Goal: Task Accomplishment & Management: Manage account settings

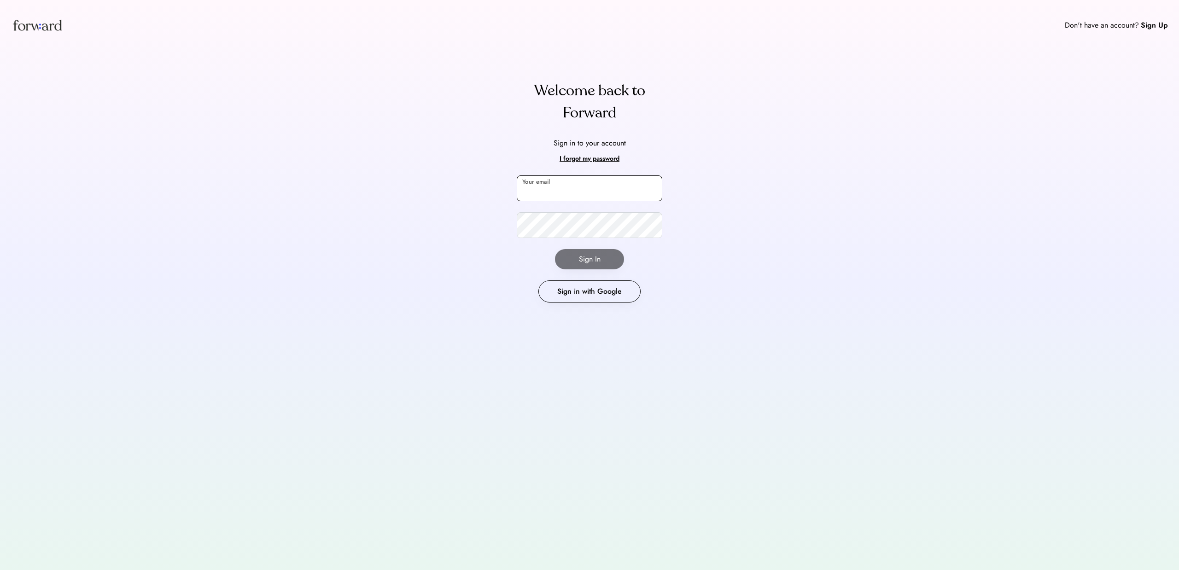
click at [592, 193] on input "email" at bounding box center [590, 189] width 146 height 26
type input "**********"
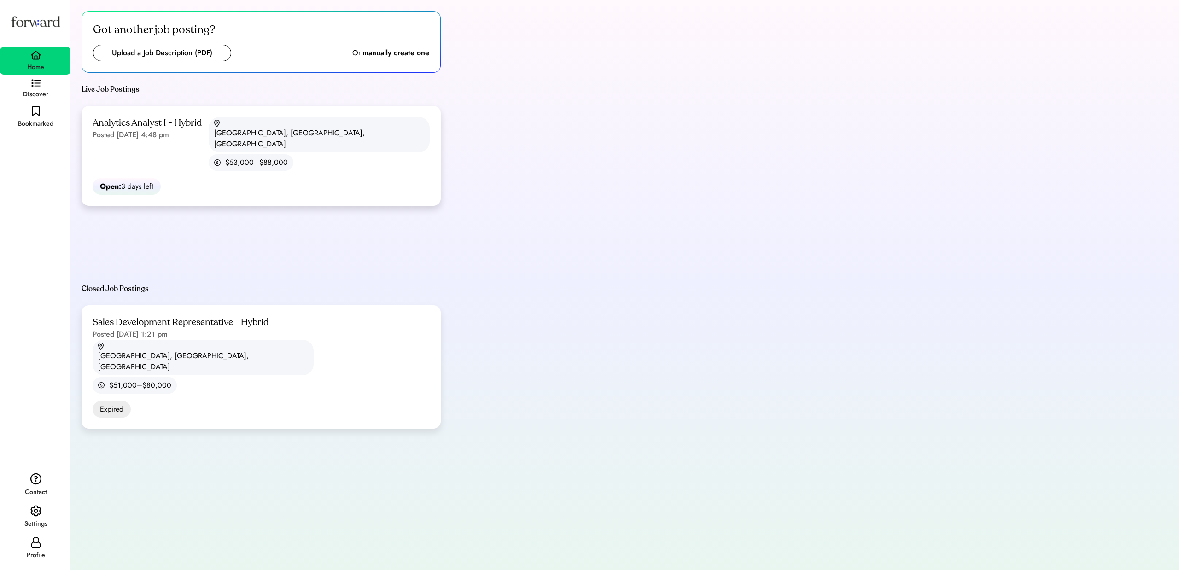
click at [206, 135] on div "Analytics Analyst I - Hybrid Posted [DATE] 4:48 pm [GEOGRAPHIC_DATA], [GEOGRAPH…" at bounding box center [261, 144] width 337 height 54
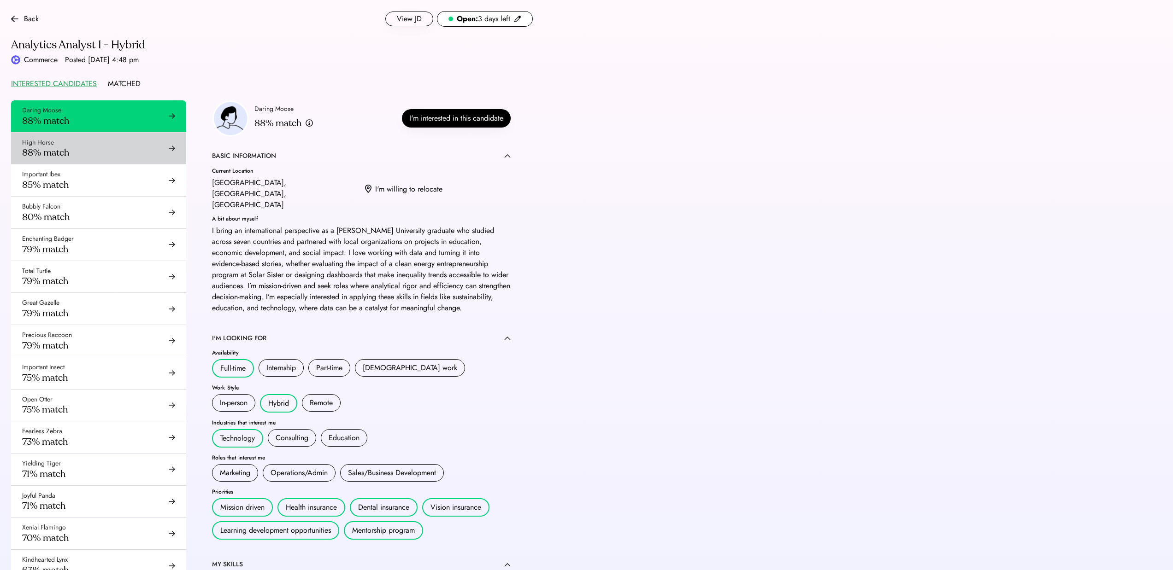
click at [87, 154] on div "High Horse 88% match" at bounding box center [98, 149] width 175 height 32
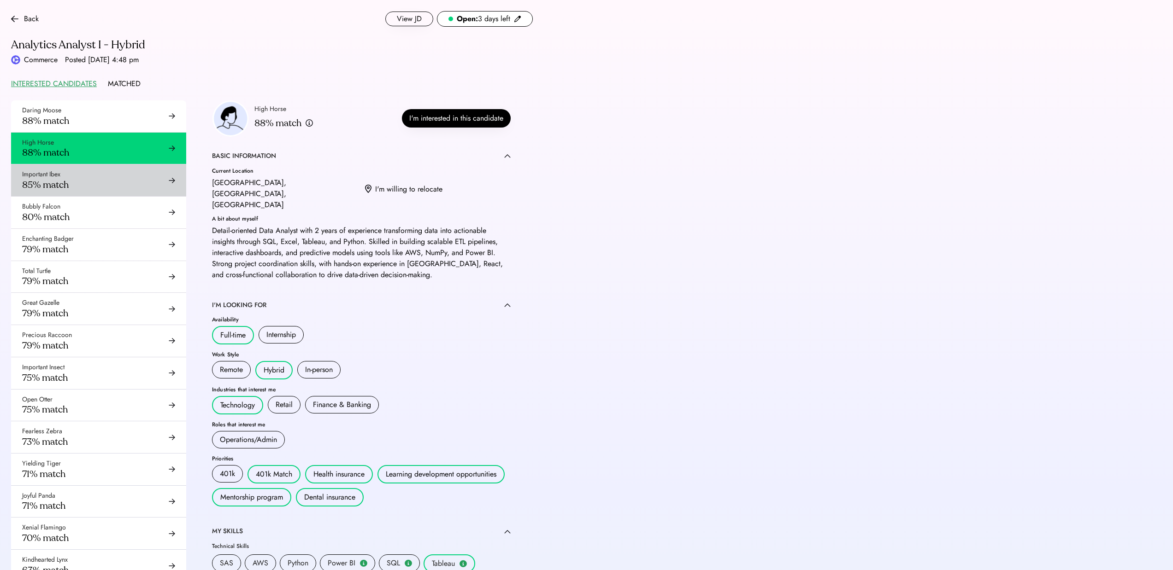
click at [101, 176] on div "Important Ibex 85% match" at bounding box center [98, 180] width 175 height 32
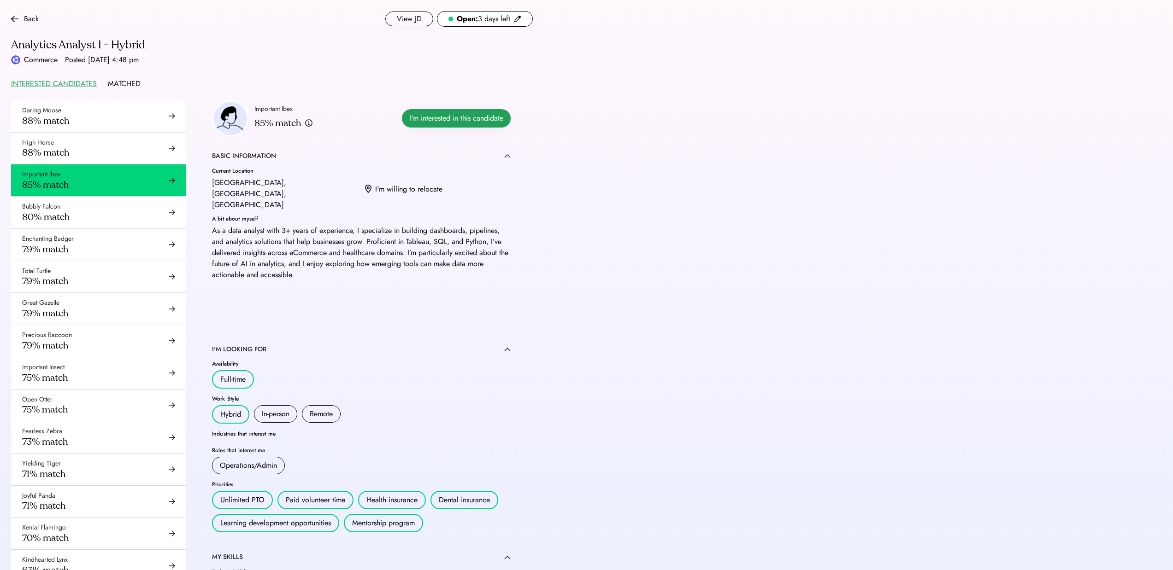
click at [444, 120] on button "I'm interested in this candidate" at bounding box center [456, 118] width 109 height 18
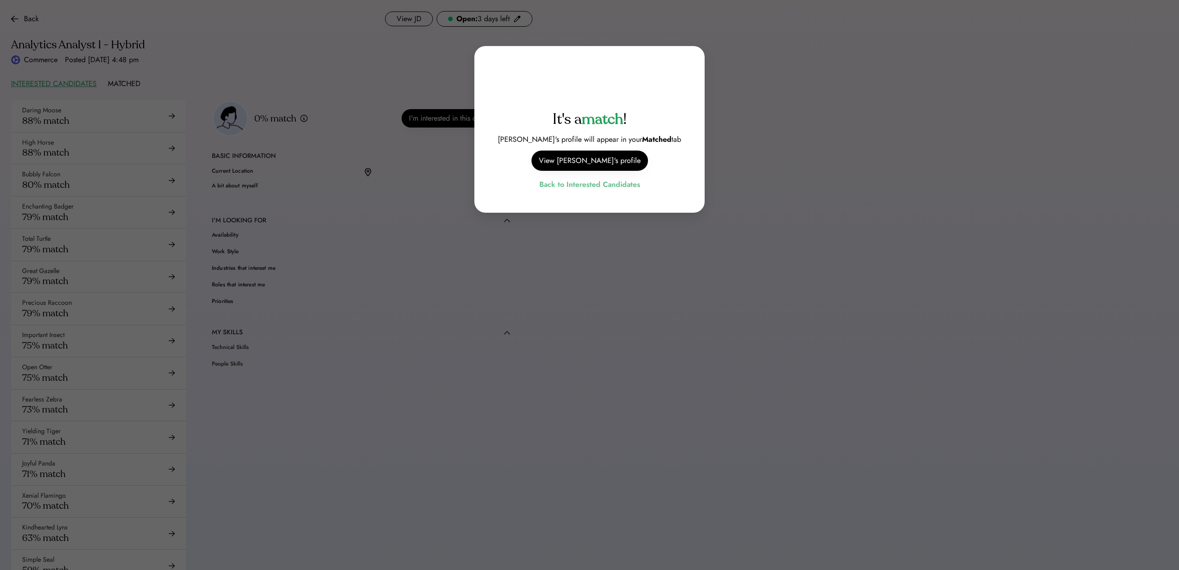
click at [602, 183] on div "Back to Interested Candidates" at bounding box center [590, 184] width 101 height 12
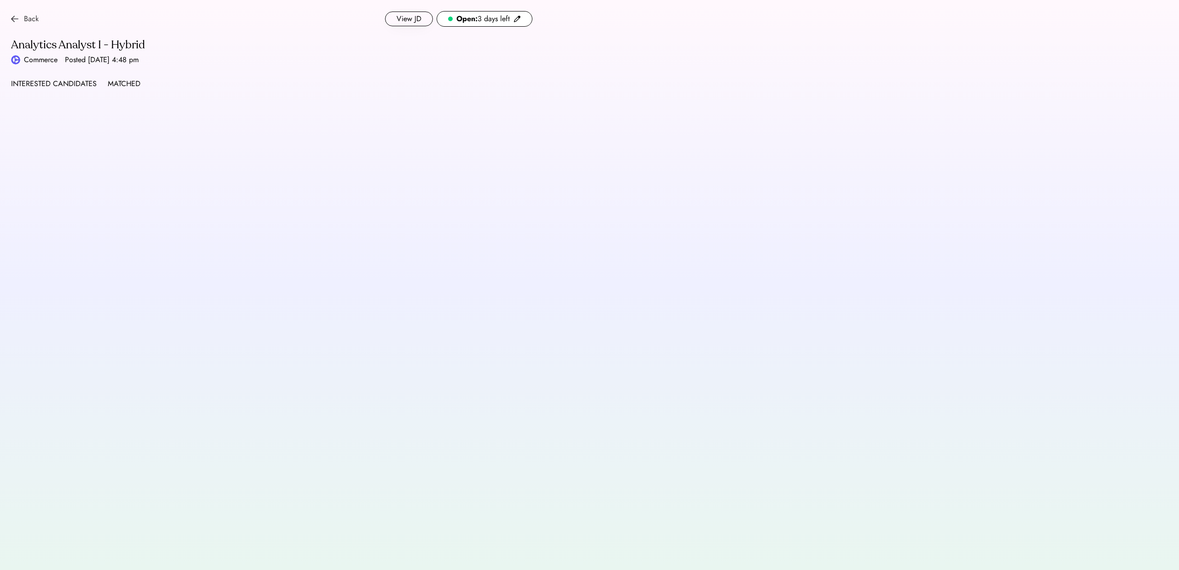
drag, startPoint x: 19, startPoint y: 21, endPoint x: 26, endPoint y: 21, distance: 6.9
click at [19, 21] on div "Back" at bounding box center [25, 18] width 28 height 11
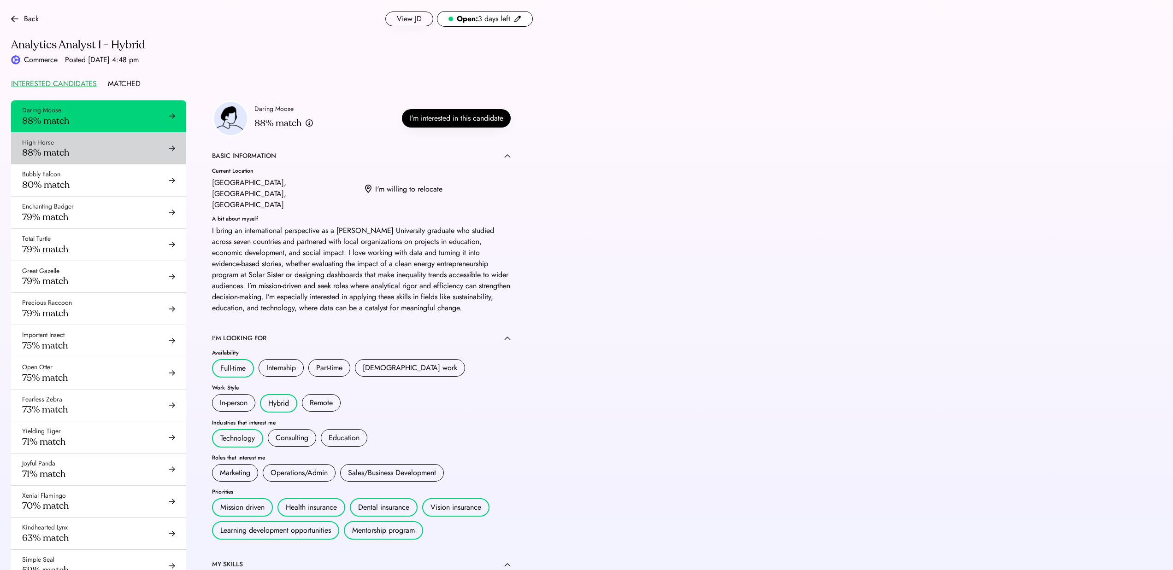
click at [105, 156] on div "High Horse 88% match" at bounding box center [98, 149] width 175 height 32
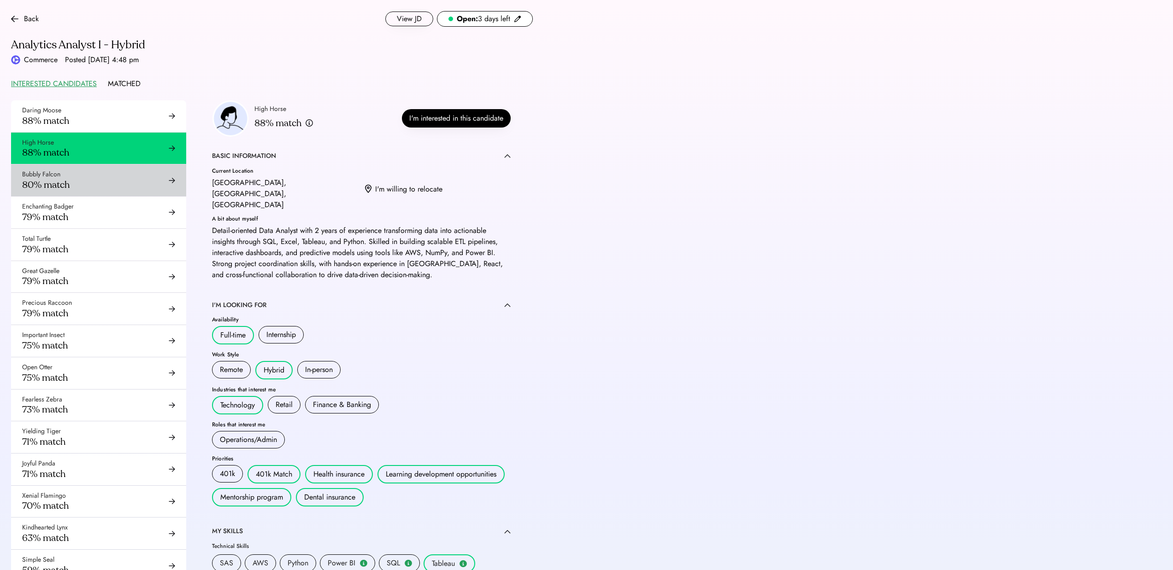
click at [105, 172] on div "Bubbly Falcon 80% match" at bounding box center [98, 180] width 175 height 32
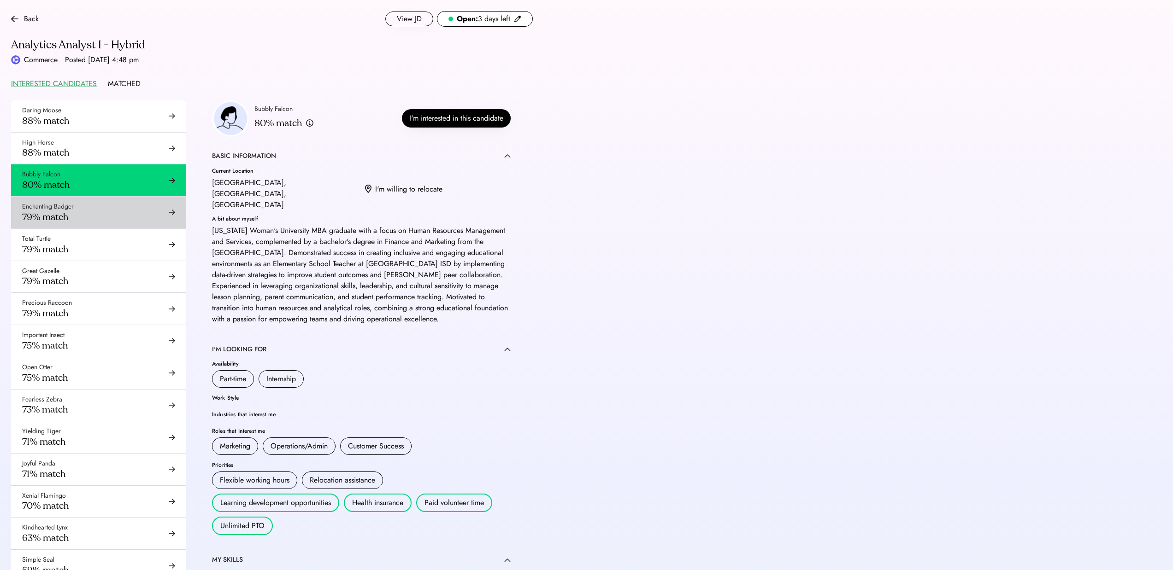
click at [106, 200] on div "Enchanting Badger 79% match" at bounding box center [98, 213] width 175 height 32
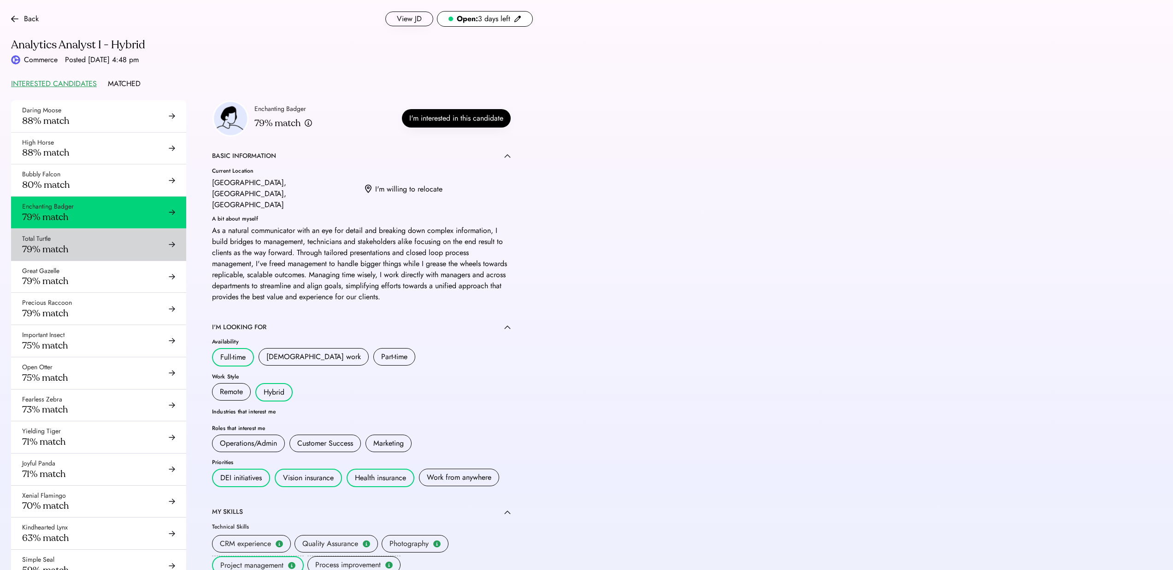
click at [109, 238] on div "Total Turtle 79% match" at bounding box center [98, 245] width 175 height 32
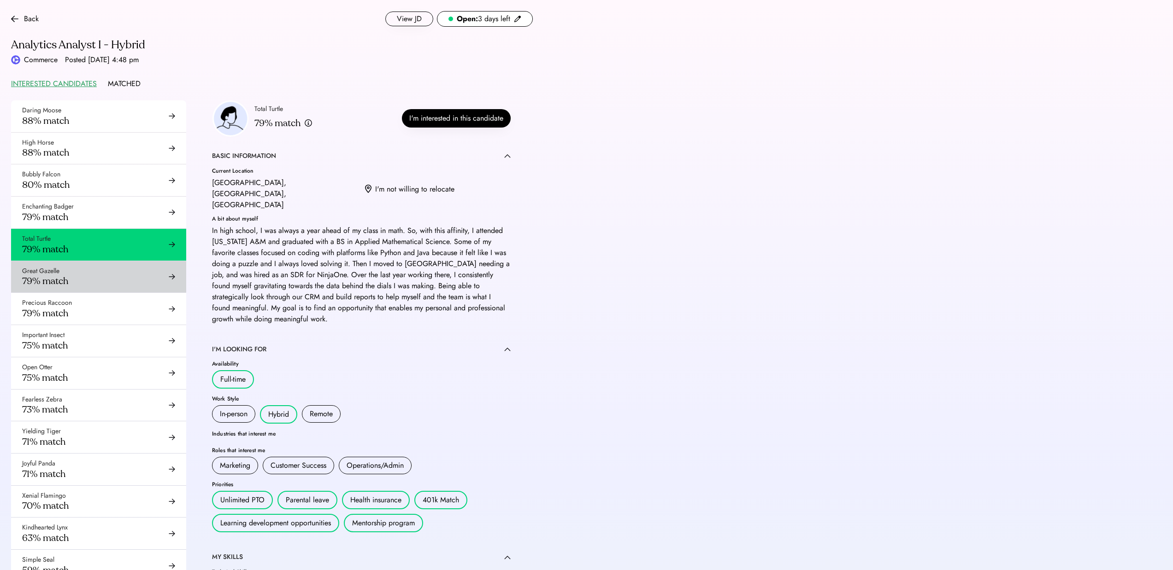
click at [84, 277] on div "Great Gazelle 79% match" at bounding box center [98, 277] width 175 height 32
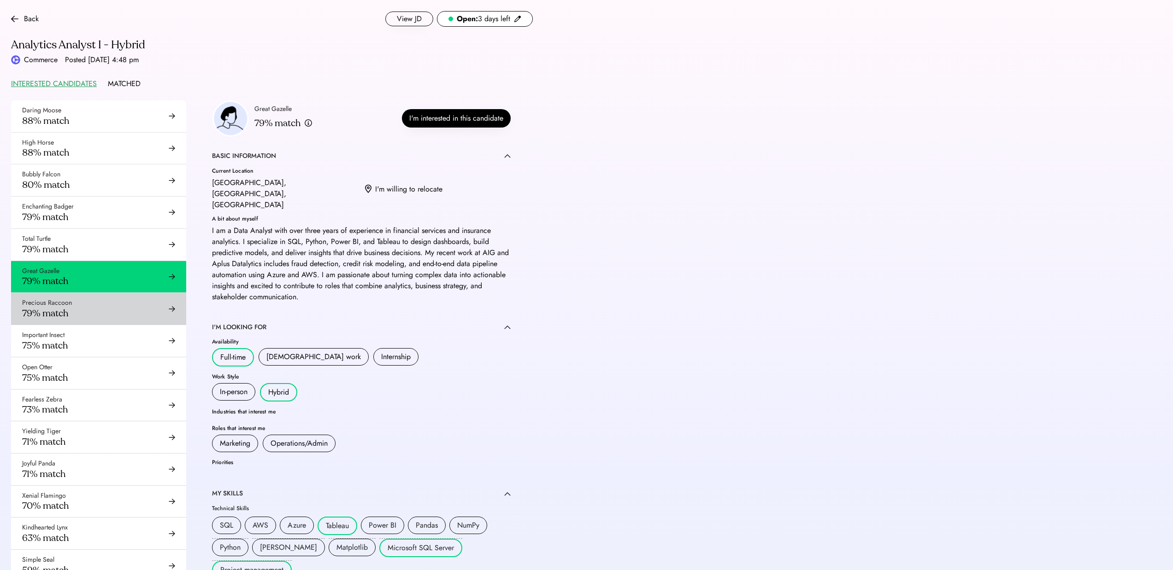
click at [97, 306] on div "Precious Raccoon 79% match" at bounding box center [98, 309] width 175 height 32
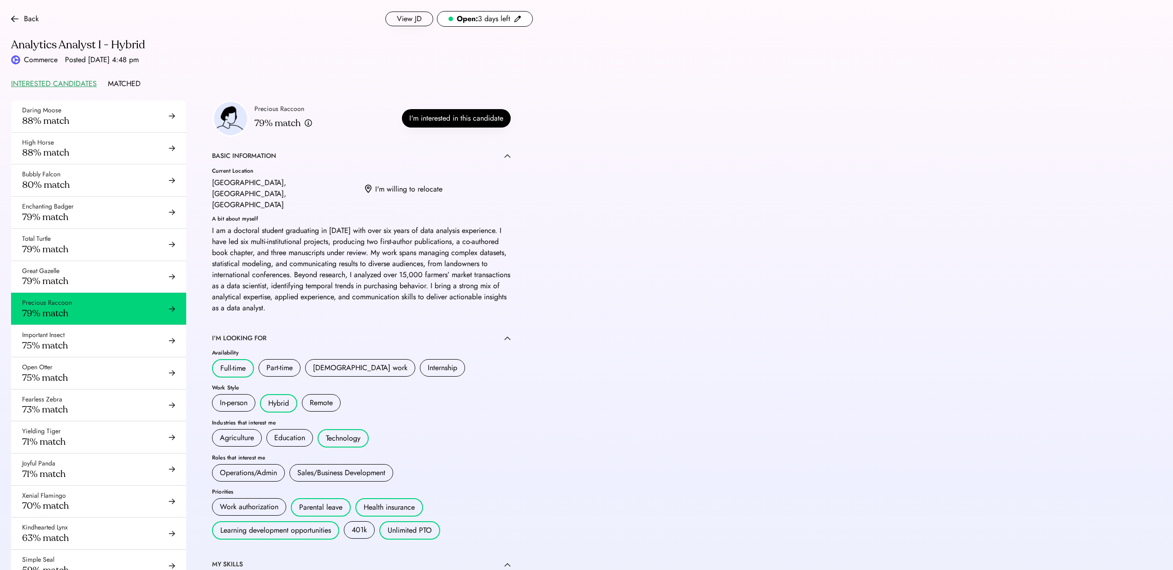
scroll to position [46, 0]
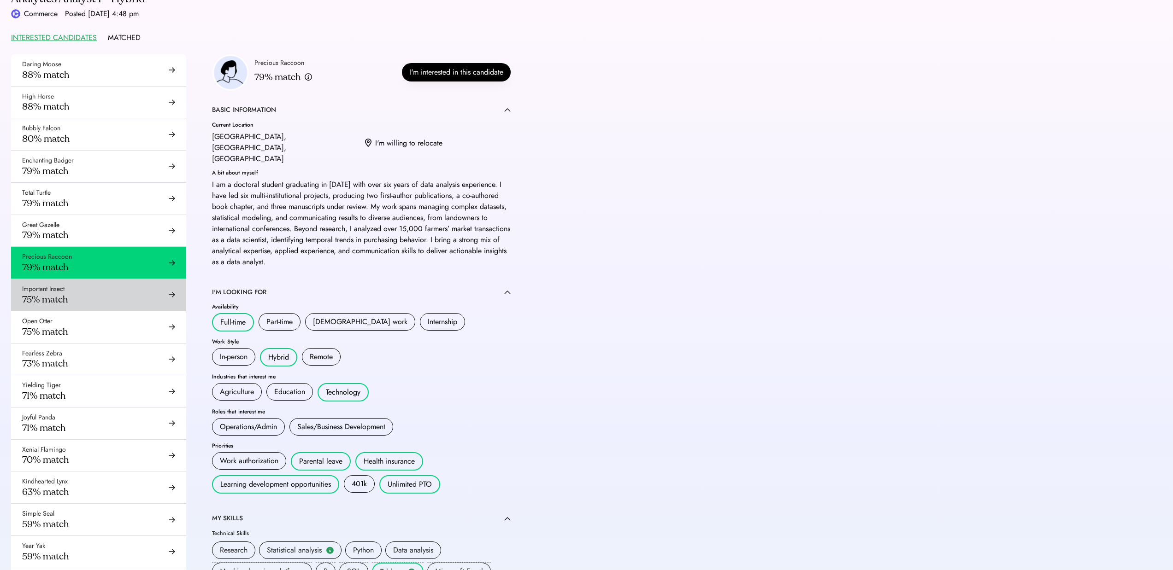
click at [96, 293] on div "Important Insect 75% match" at bounding box center [98, 295] width 175 height 32
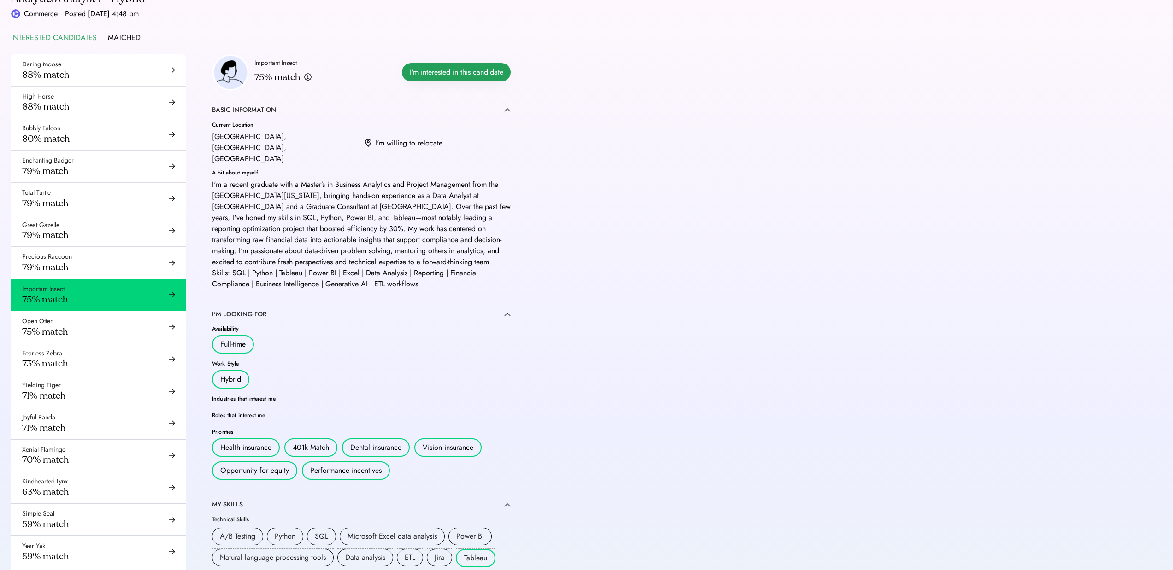
click at [460, 69] on button "I'm interested in this candidate" at bounding box center [456, 72] width 109 height 18
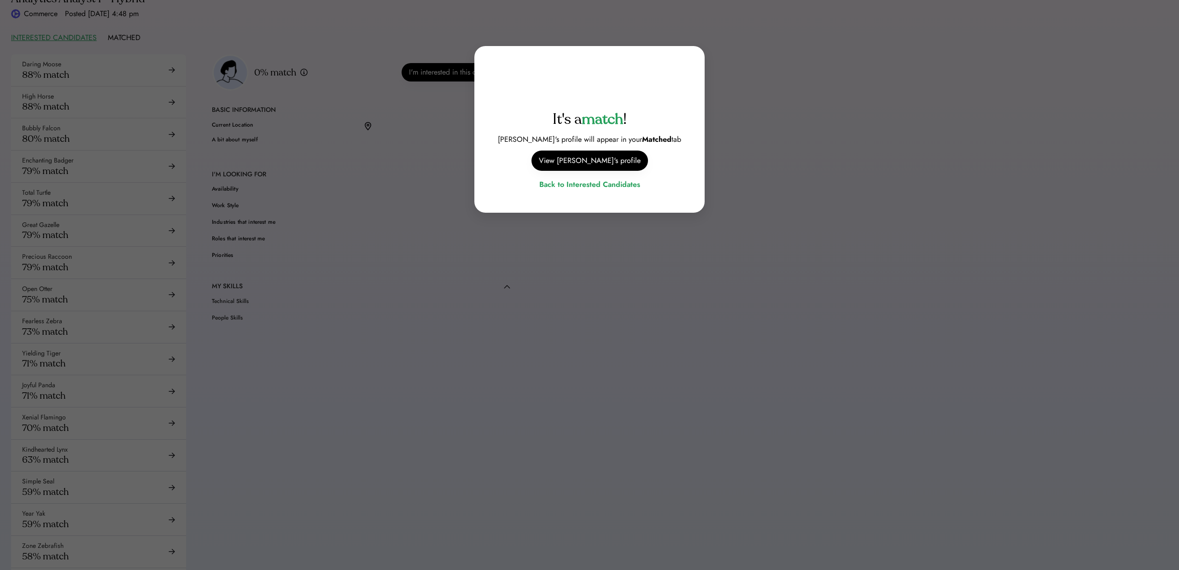
click at [360, 186] on div at bounding box center [589, 285] width 1179 height 570
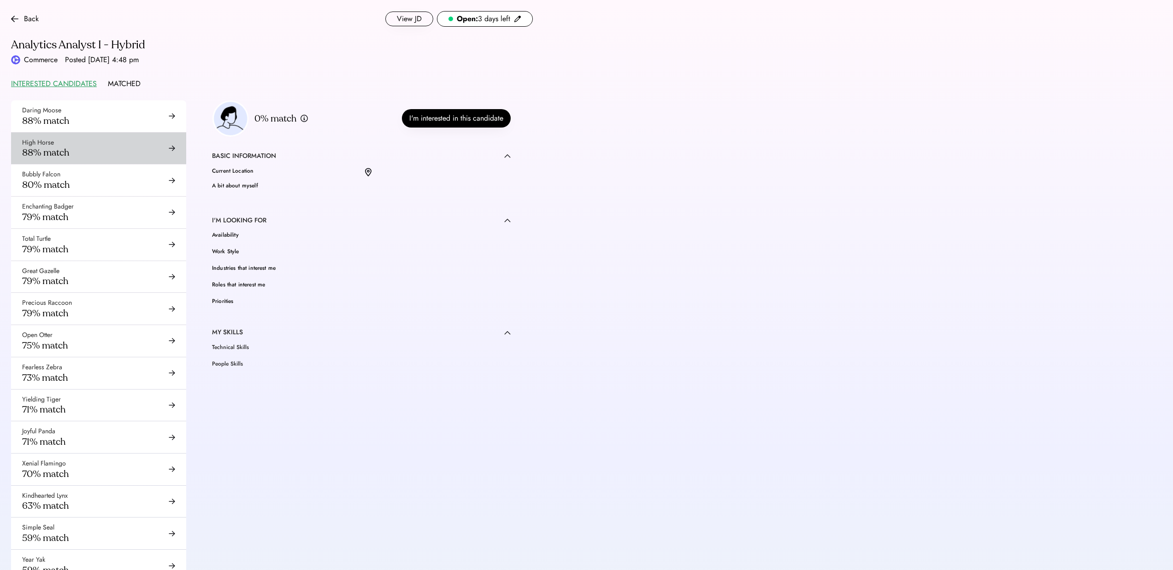
click at [100, 148] on div "High Horse 88% match" at bounding box center [98, 149] width 175 height 32
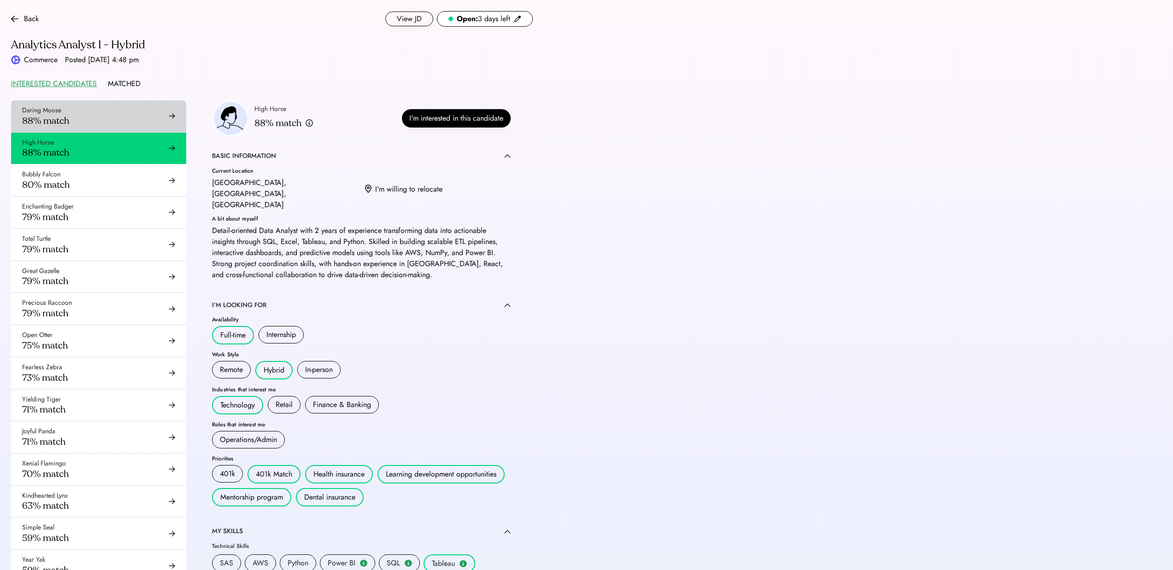
click at [102, 117] on div "Daring Moose 88% match" at bounding box center [98, 116] width 175 height 32
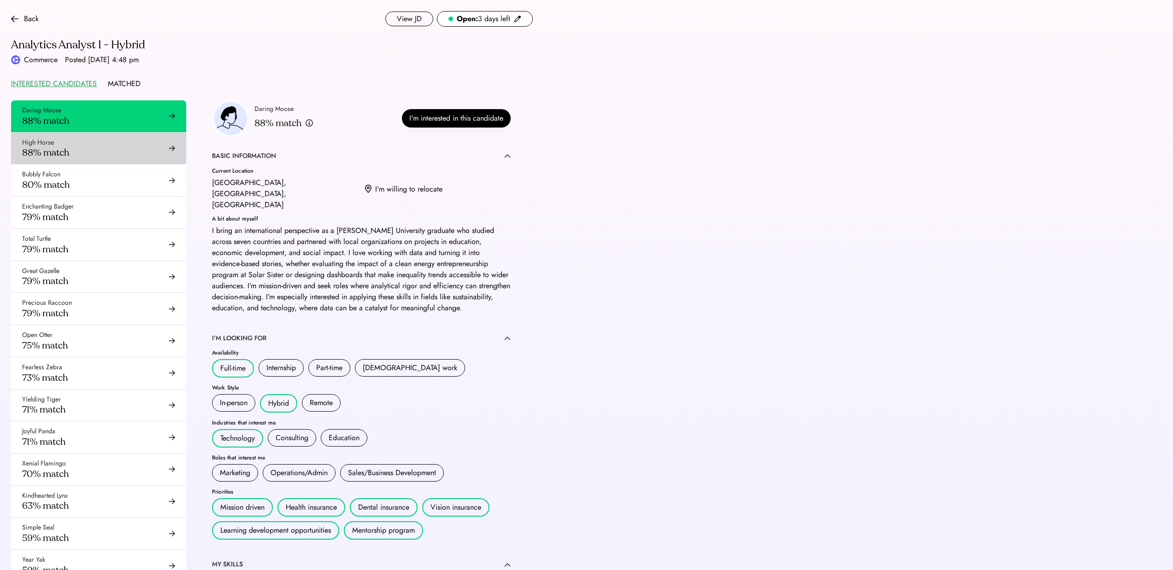
click at [95, 145] on div "High Horse 88% match" at bounding box center [98, 149] width 175 height 32
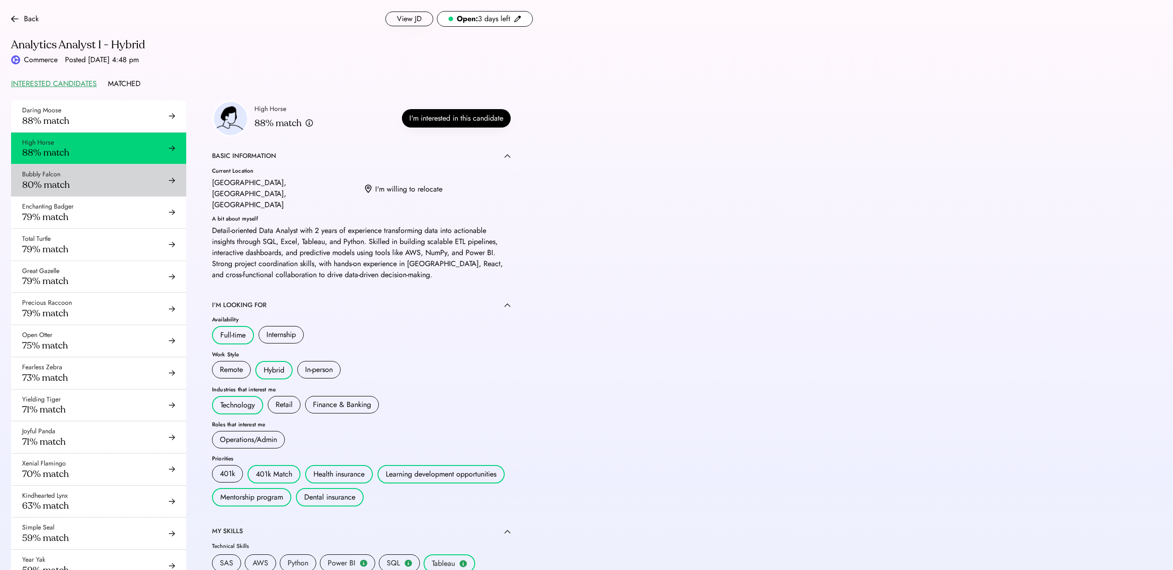
click at [102, 172] on div "Bubbly Falcon 80% match" at bounding box center [98, 180] width 175 height 32
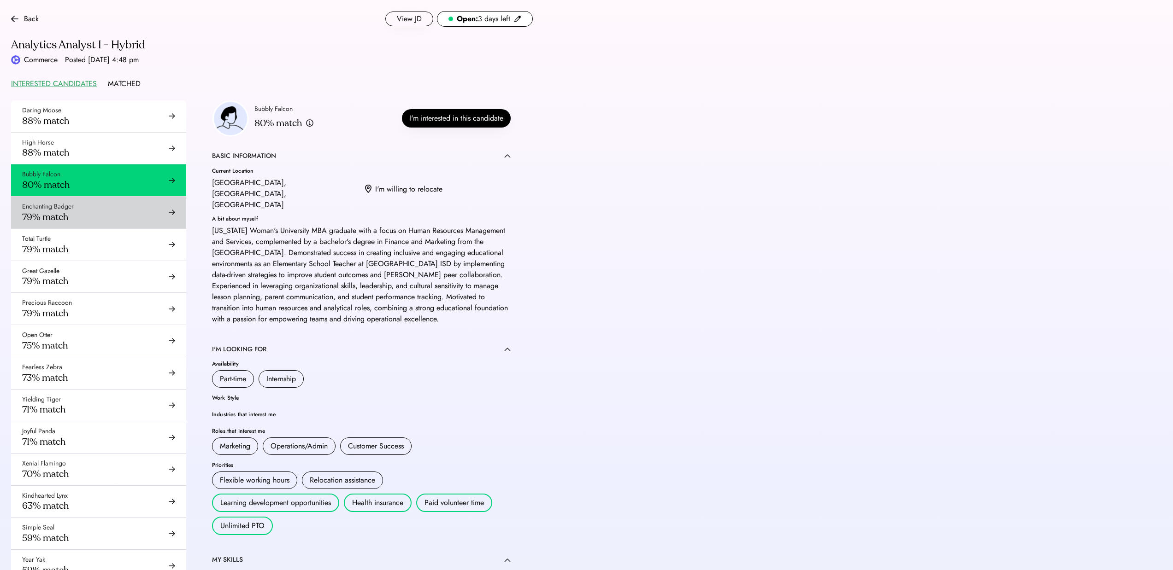
click at [106, 207] on div "Enchanting Badger 79% match" at bounding box center [98, 213] width 175 height 32
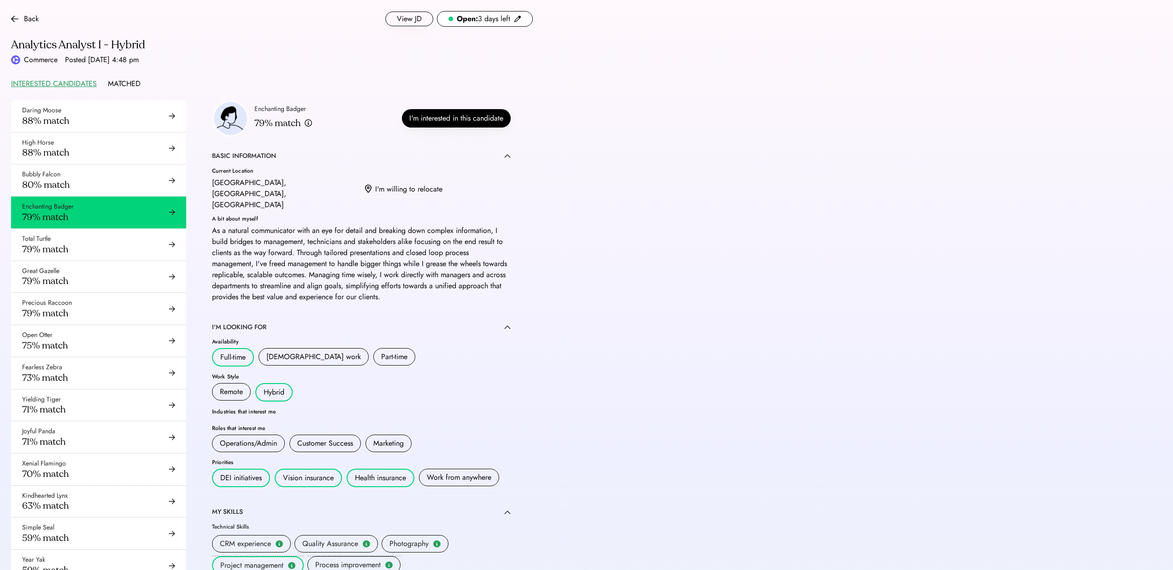
click at [111, 224] on div "Enchanting Badger 79% match" at bounding box center [98, 213] width 175 height 32
click at [112, 243] on div "Total Turtle 79% match" at bounding box center [98, 245] width 175 height 32
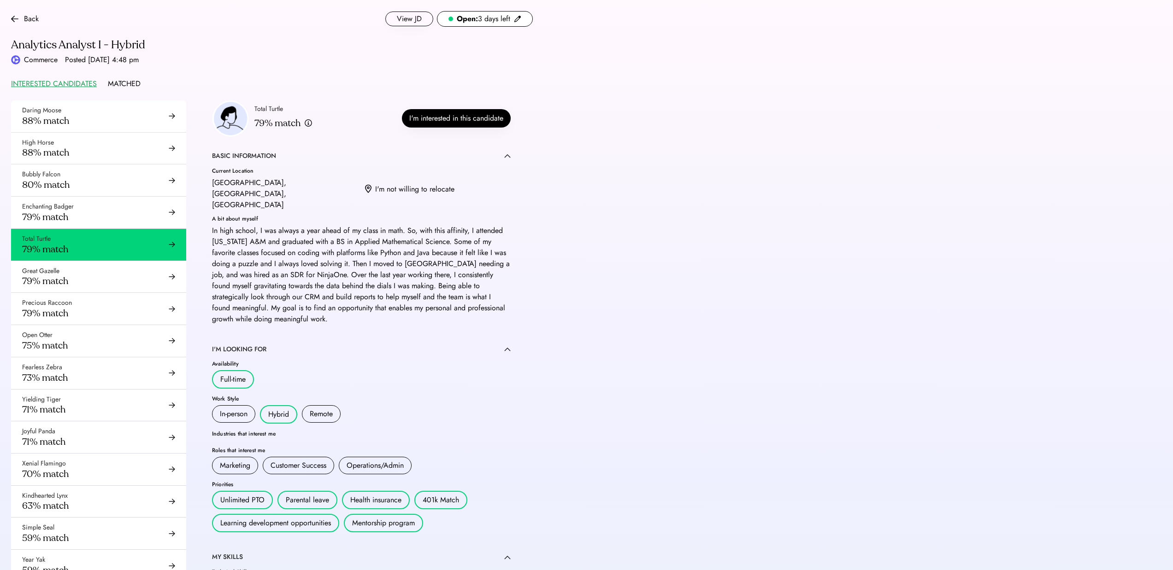
scroll to position [46, 0]
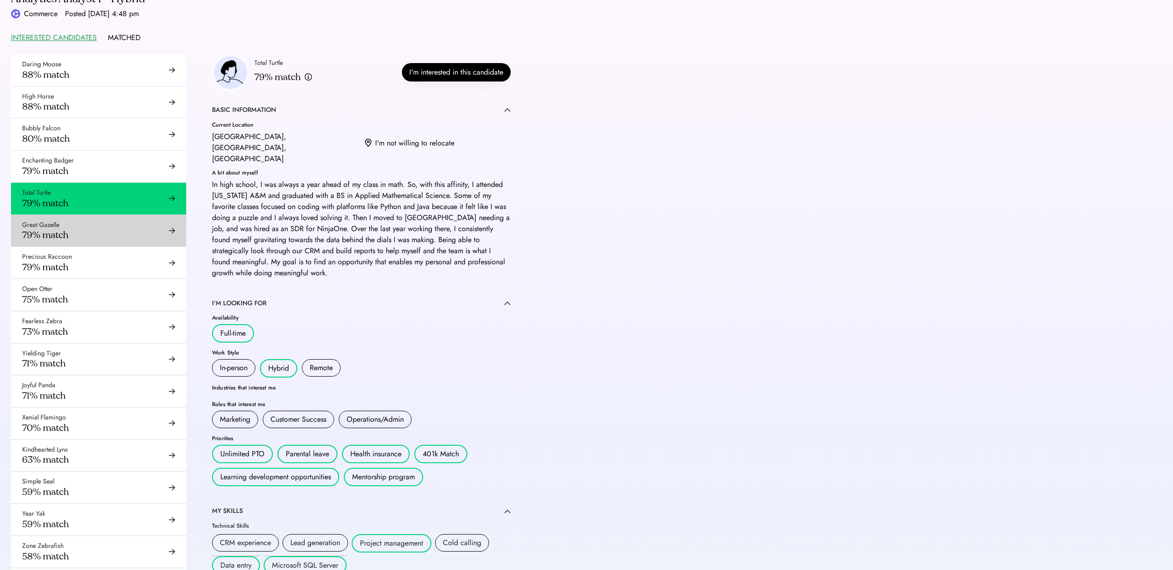
click at [105, 235] on div "Great Gazelle 79% match" at bounding box center [98, 231] width 175 height 32
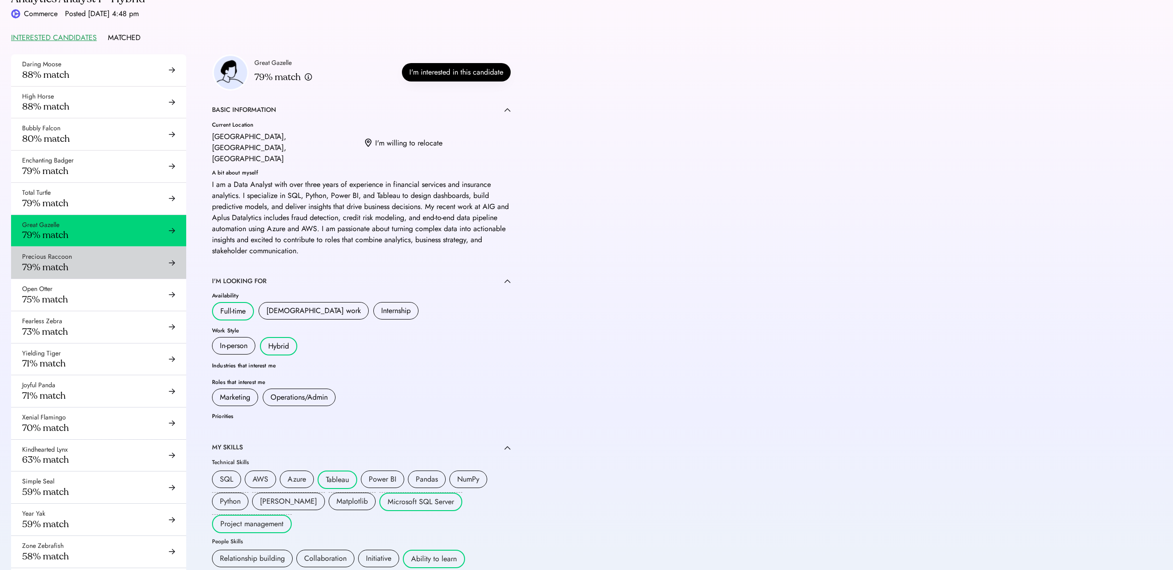
click at [108, 257] on div "Precious Raccoon 79% match" at bounding box center [98, 263] width 175 height 32
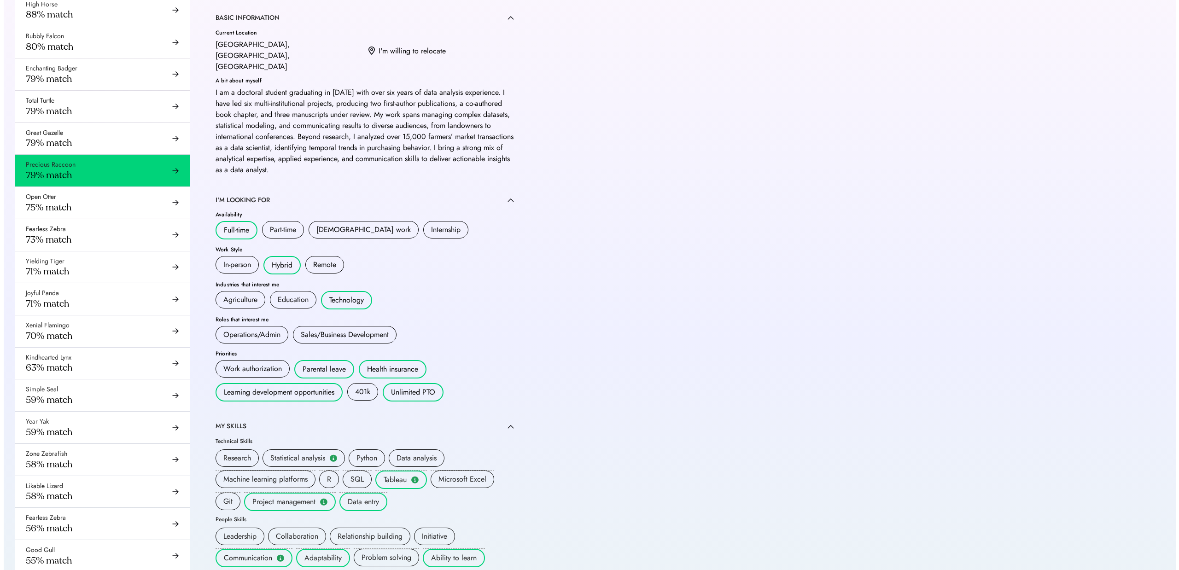
scroll to position [46, 0]
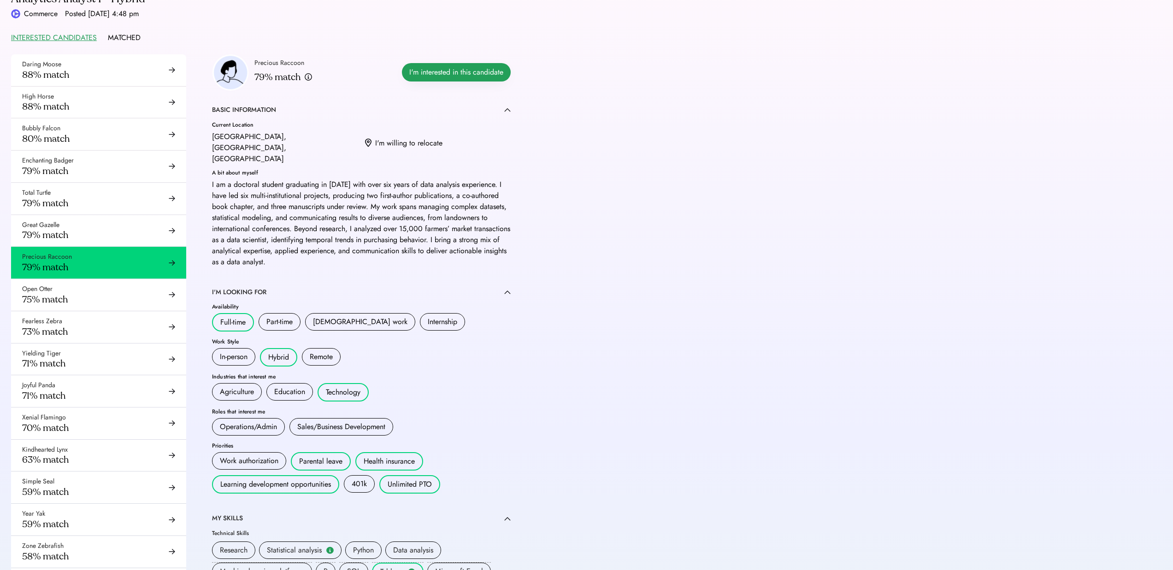
click at [469, 75] on button "I'm interested in this candidate" at bounding box center [456, 72] width 109 height 18
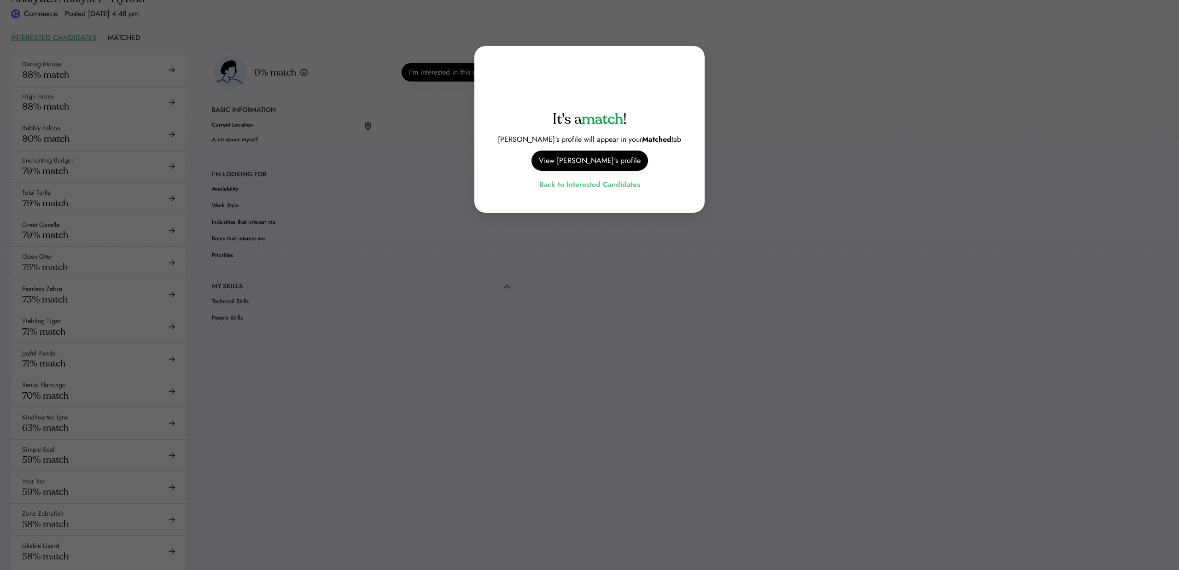
click at [554, 188] on div "Back to Interested Candidates" at bounding box center [590, 184] width 101 height 12
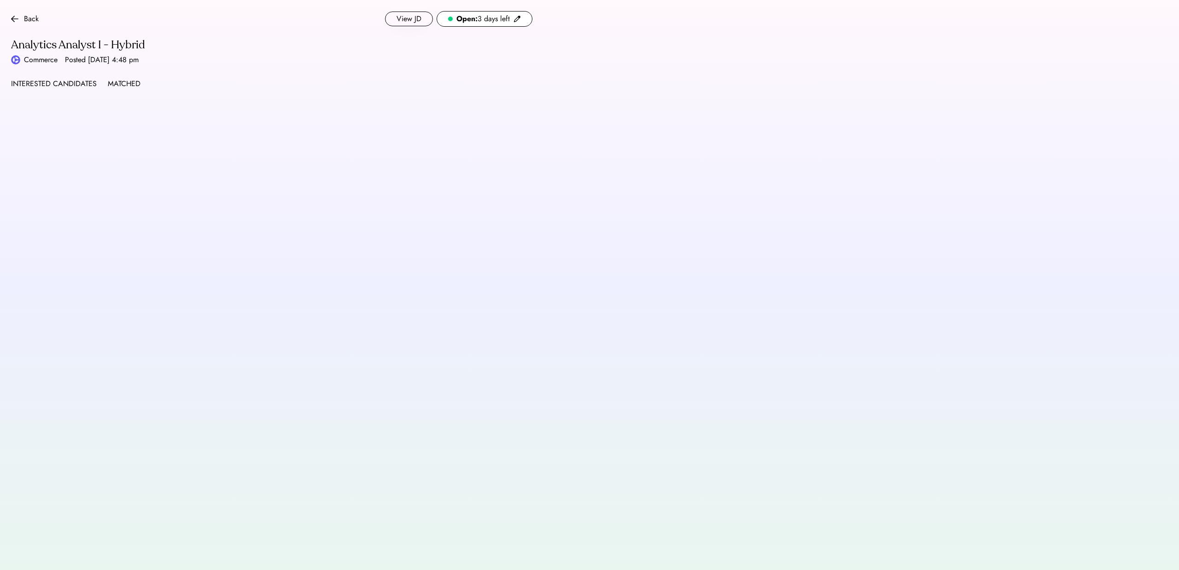
click at [76, 86] on div "INTERESTED CANDIDATES" at bounding box center [54, 83] width 86 height 11
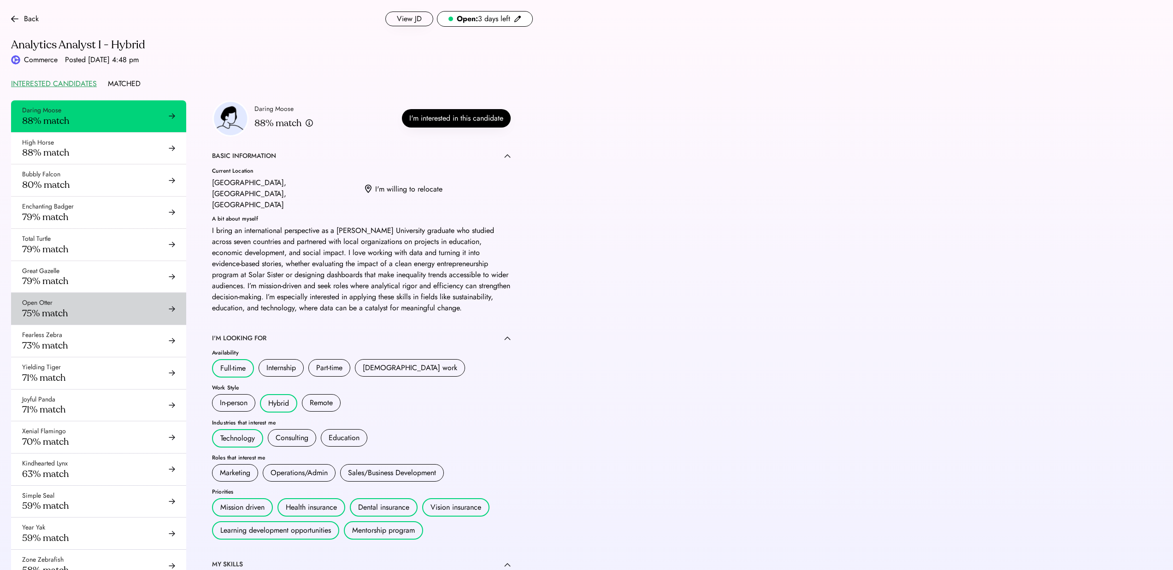
click at [121, 299] on div "Open Otter 75% match" at bounding box center [98, 309] width 175 height 32
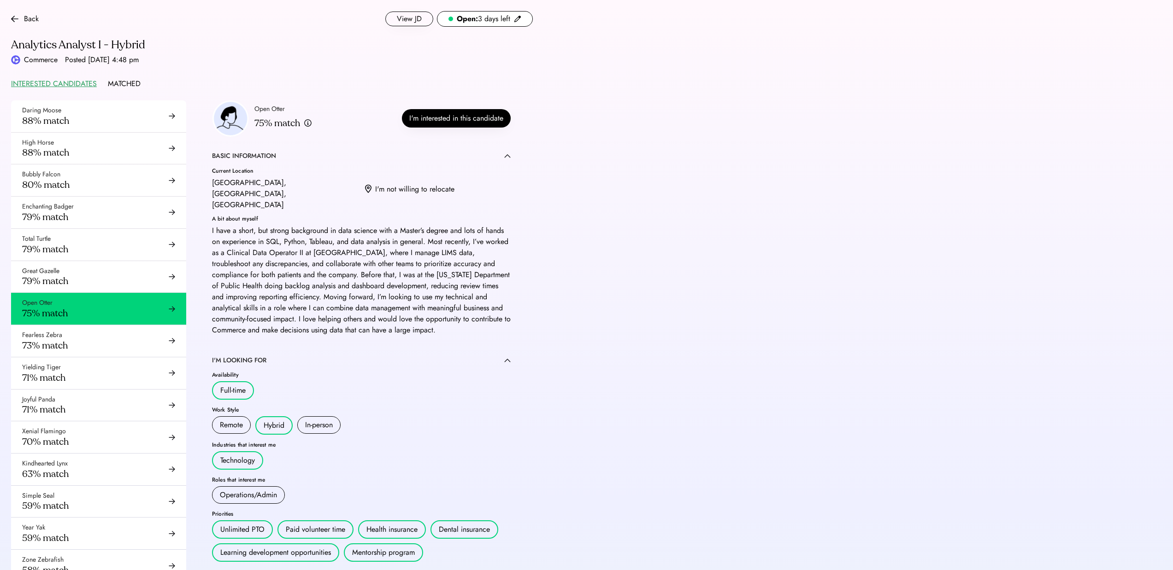
scroll to position [46, 0]
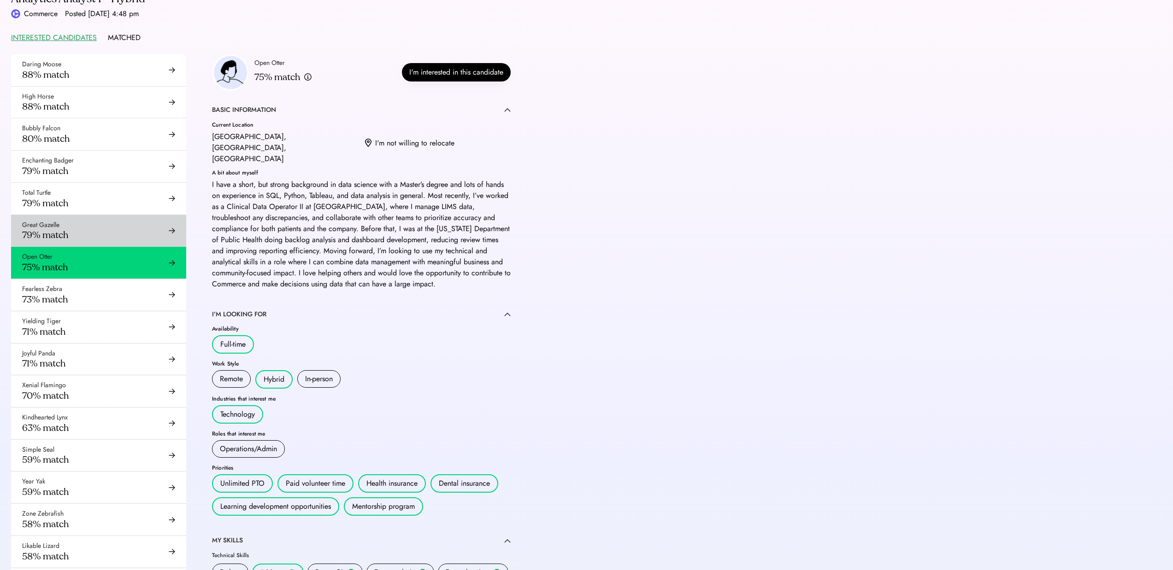
click at [101, 242] on div "Great Gazelle 79% match" at bounding box center [98, 231] width 175 height 32
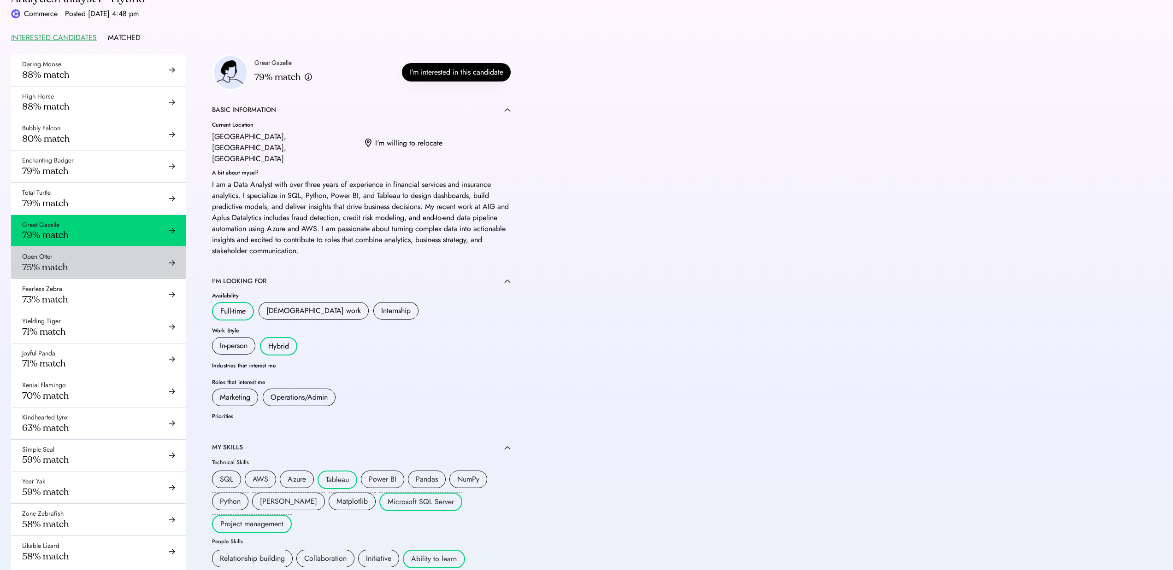
click at [109, 266] on div "Open Otter 75% match" at bounding box center [98, 263] width 175 height 32
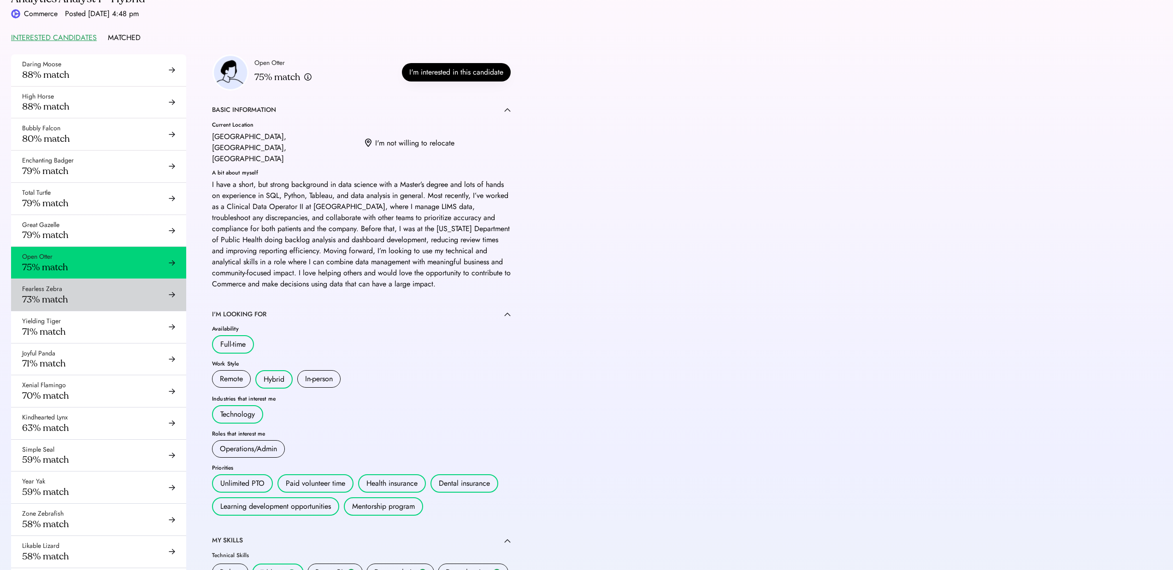
click at [101, 291] on div "Fearless Zebra 73% match" at bounding box center [98, 295] width 175 height 32
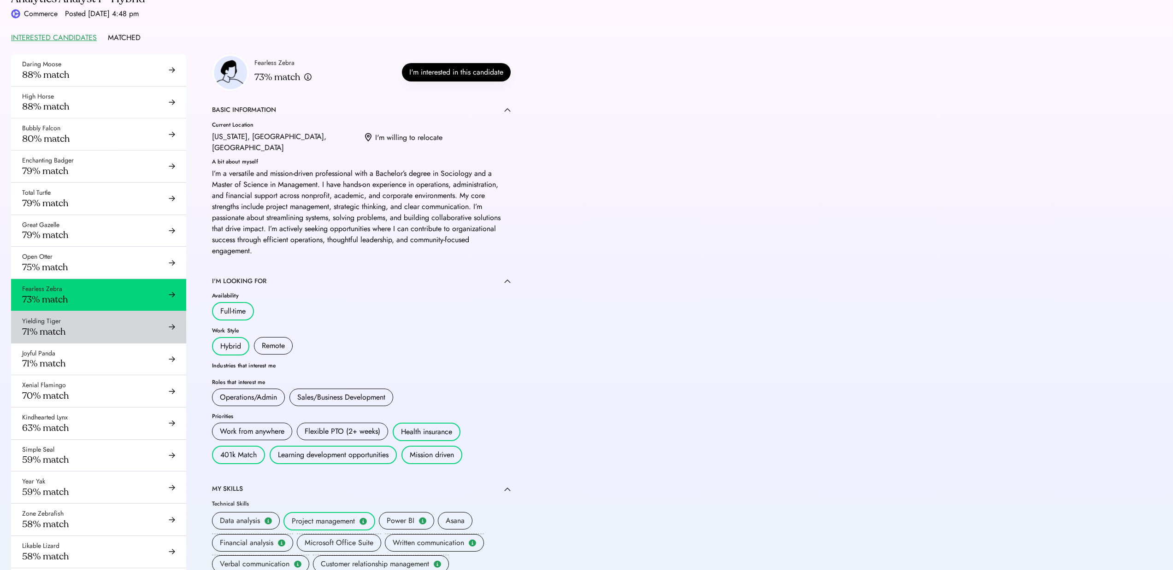
click at [103, 320] on div "Yielding Tiger 71% match" at bounding box center [98, 327] width 175 height 32
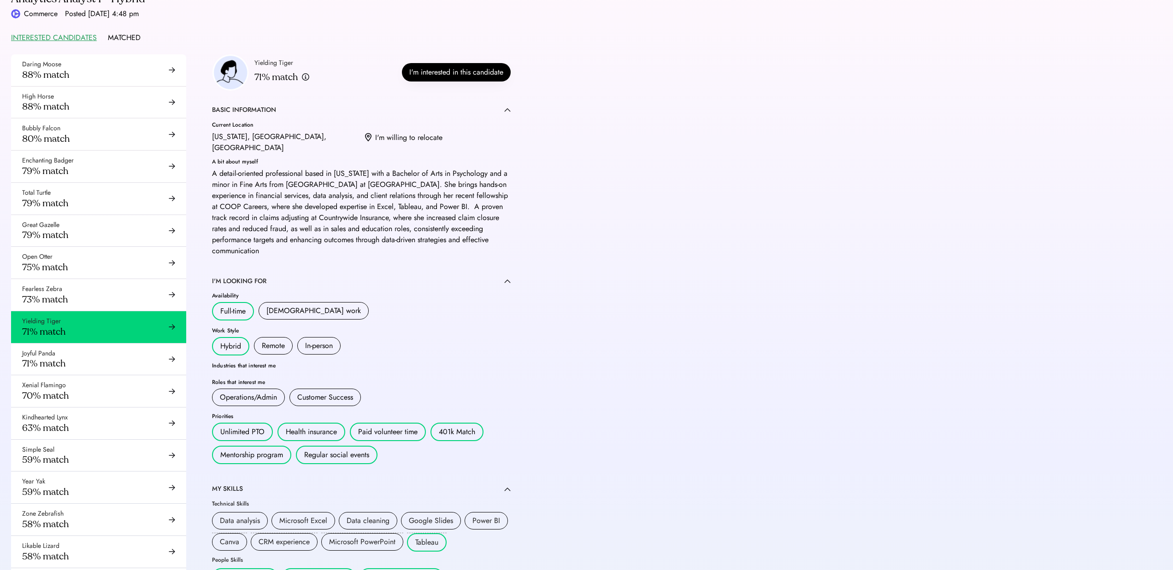
scroll to position [138, 0]
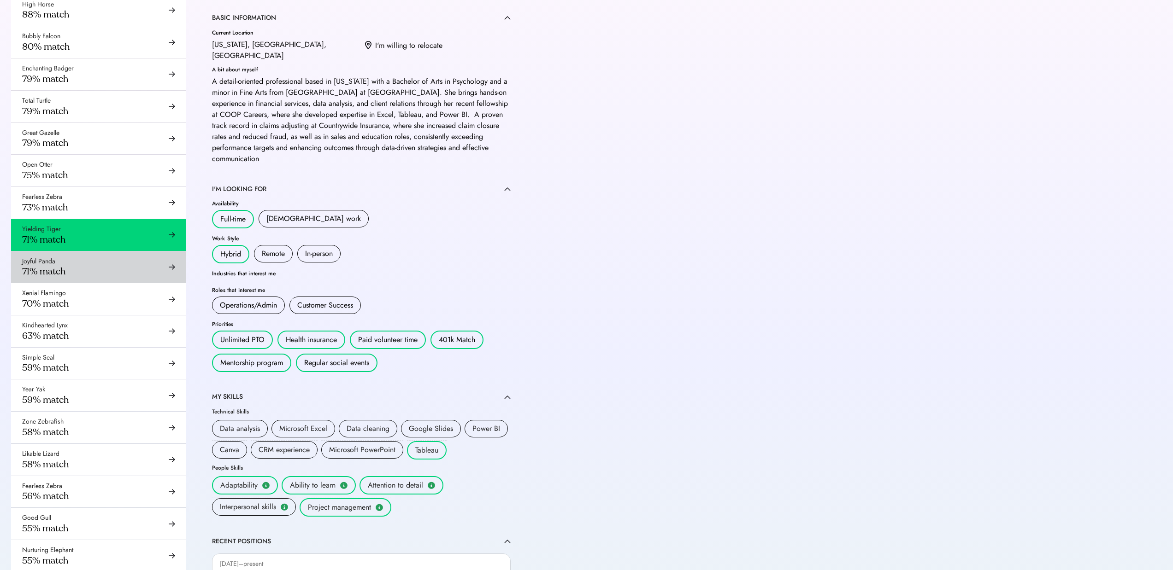
click at [96, 271] on div "Joyful Panda 71% match" at bounding box center [98, 268] width 175 height 32
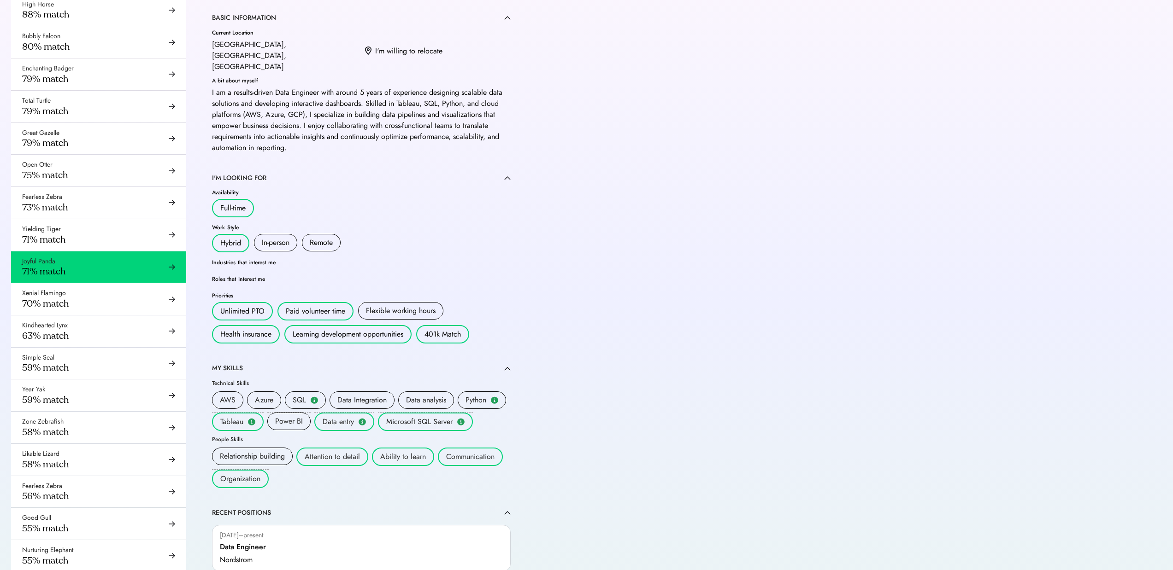
scroll to position [46, 0]
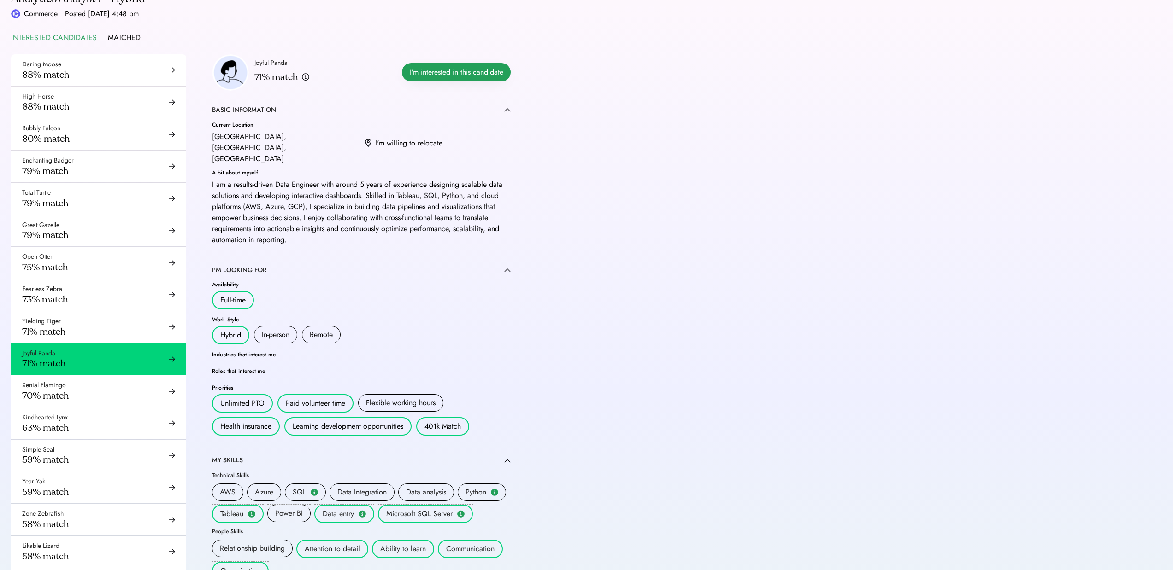
click at [422, 75] on button "I'm interested in this candidate" at bounding box center [456, 72] width 109 height 18
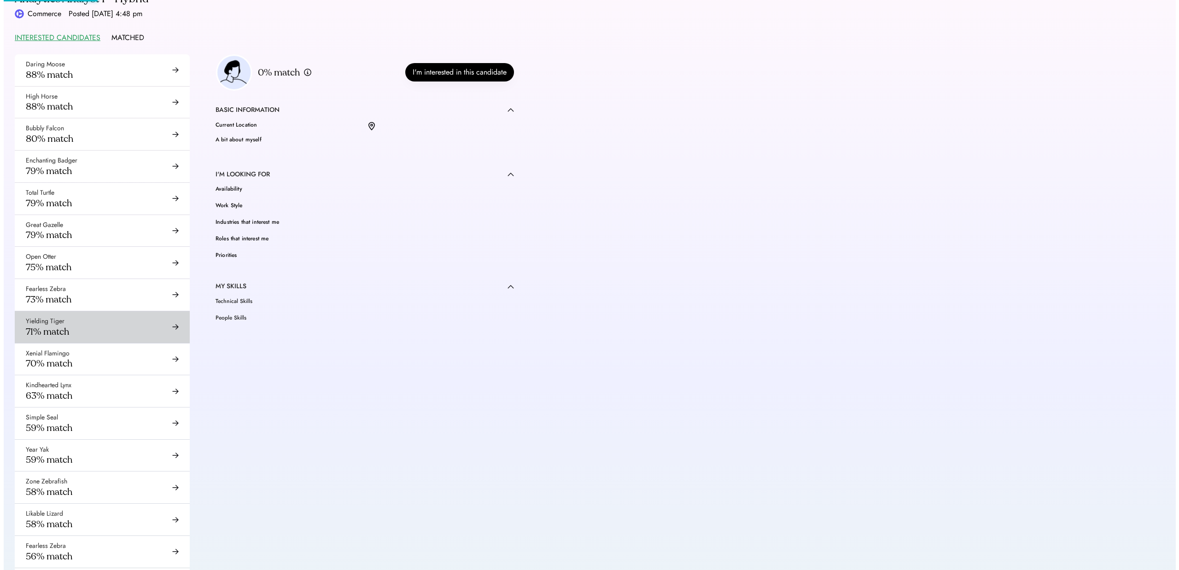
scroll to position [92, 0]
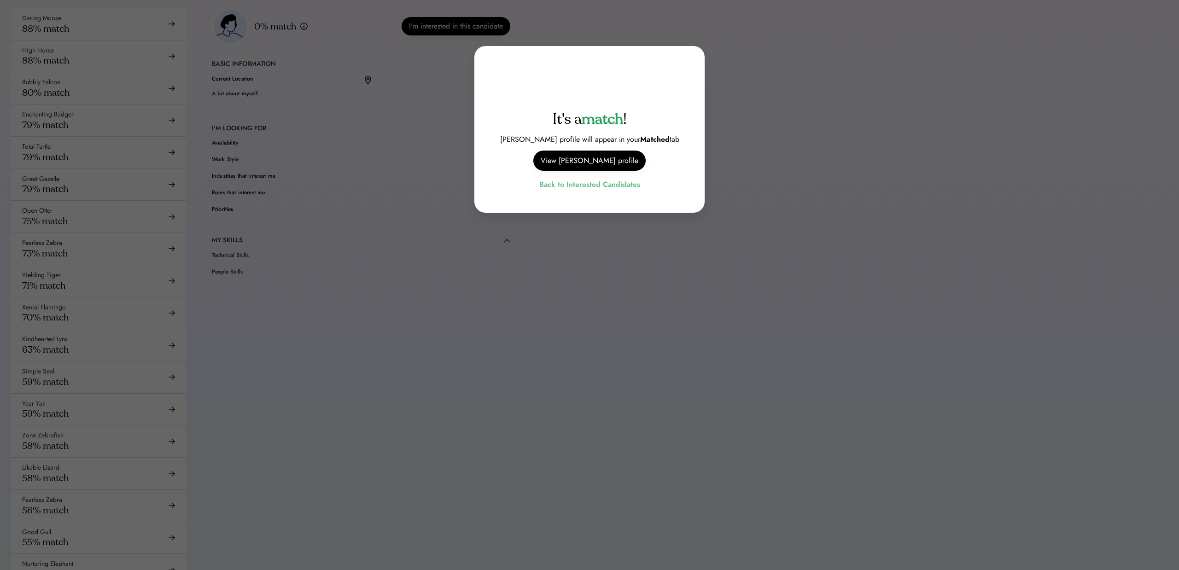
click at [546, 186] on div "Back to Interested Candidates" at bounding box center [590, 184] width 101 height 12
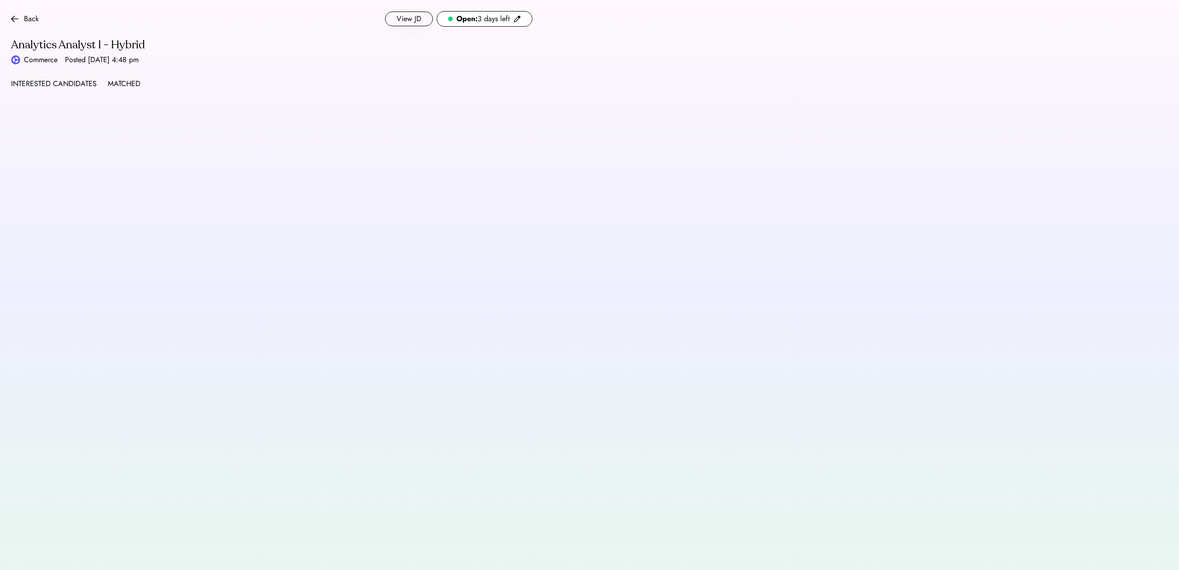
click at [82, 89] on div "INTERESTED CANDIDATES" at bounding box center [54, 83] width 86 height 11
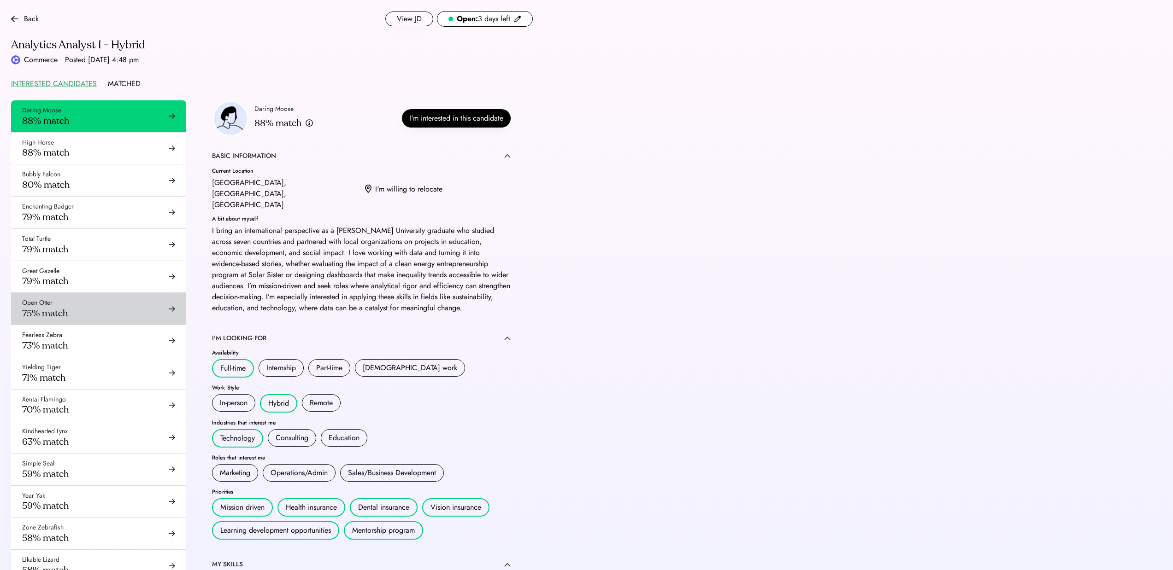
scroll to position [92, 0]
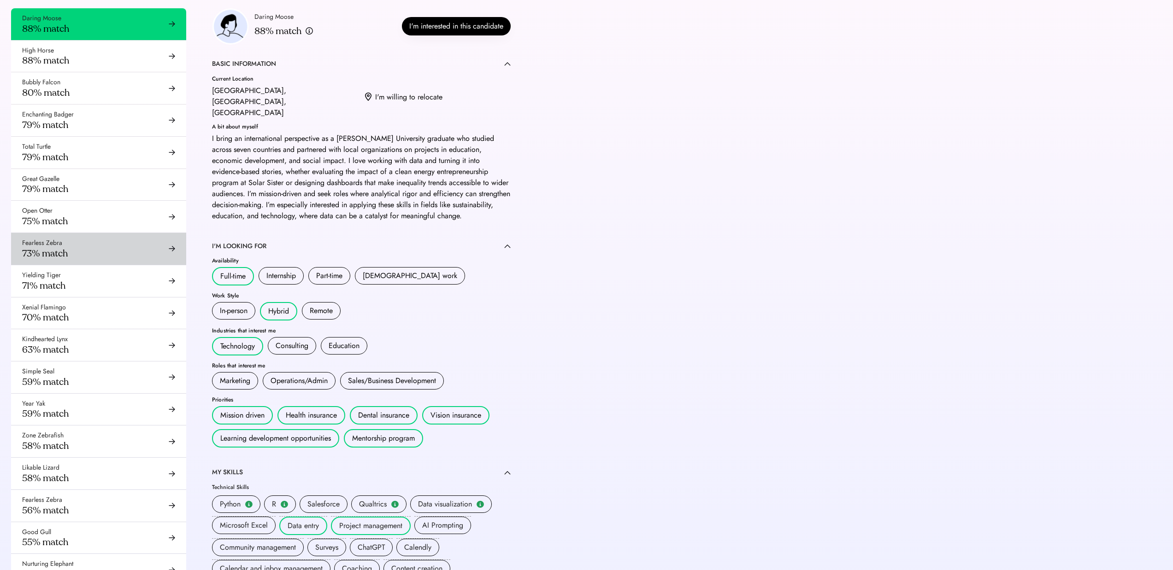
click at [100, 251] on div "Fearless Zebra 73% match" at bounding box center [98, 249] width 175 height 32
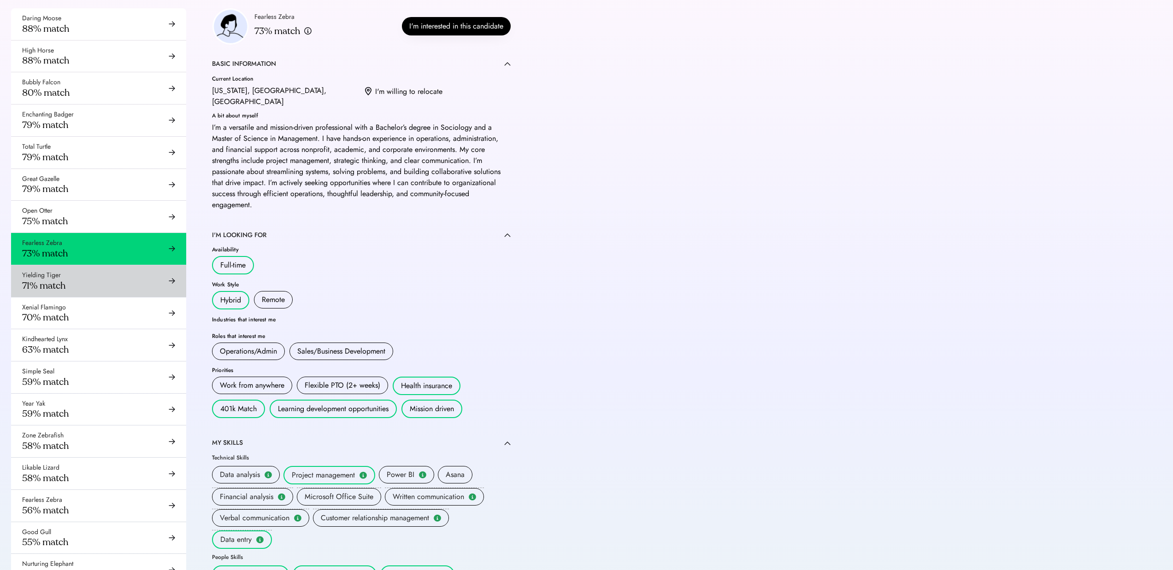
click at [105, 278] on div "Yielding Tiger 71% match" at bounding box center [98, 281] width 175 height 32
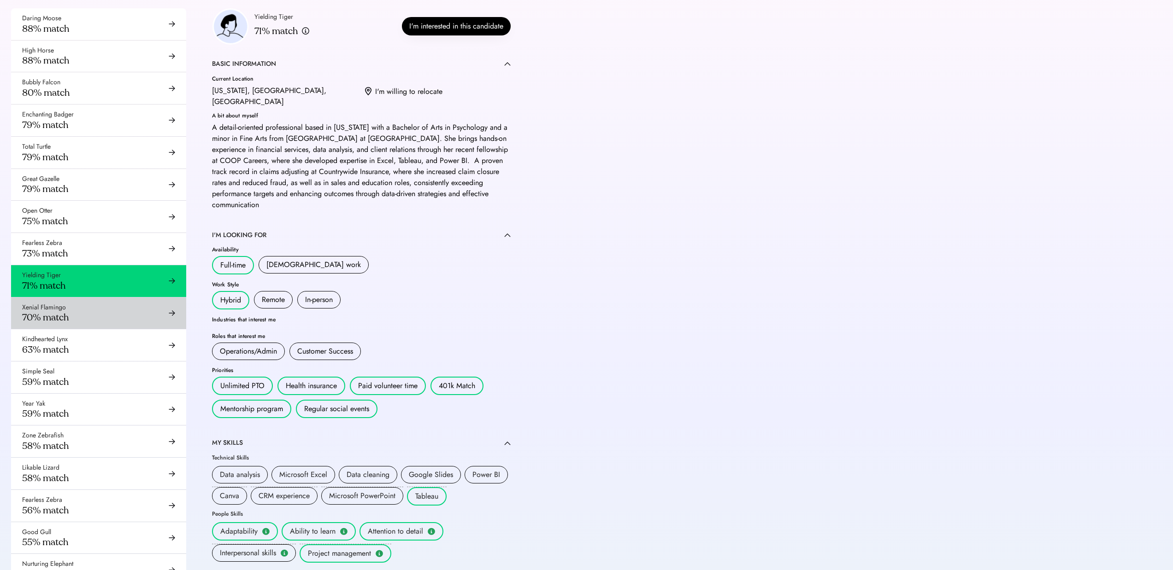
click at [105, 314] on div "Xenial Flamingo 70% match" at bounding box center [98, 314] width 175 height 32
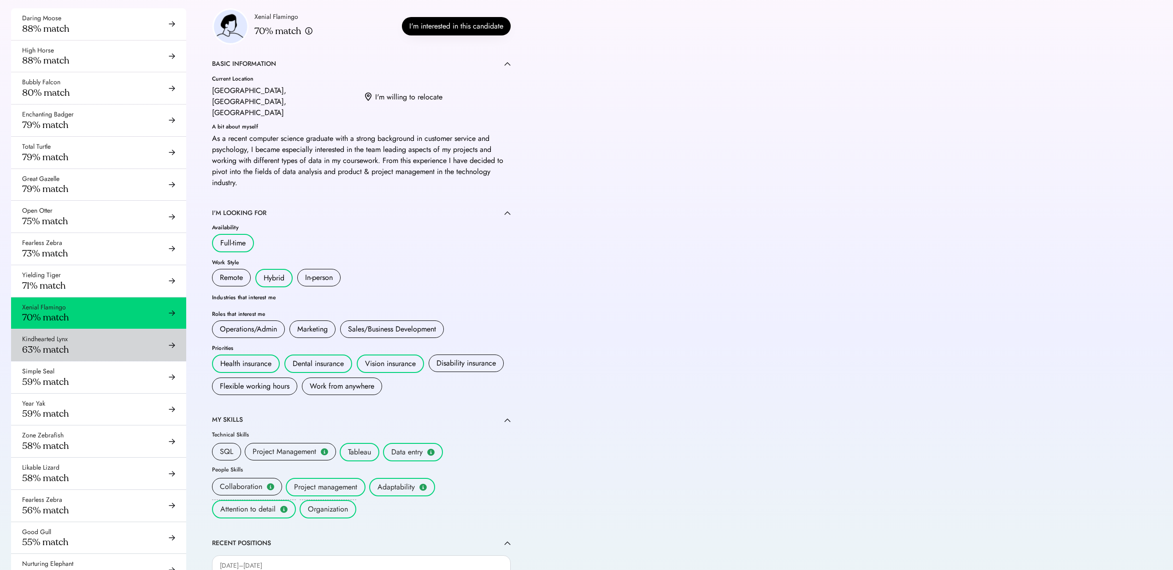
click at [111, 339] on div "Kindhearted Lynx 63% match" at bounding box center [98, 345] width 175 height 32
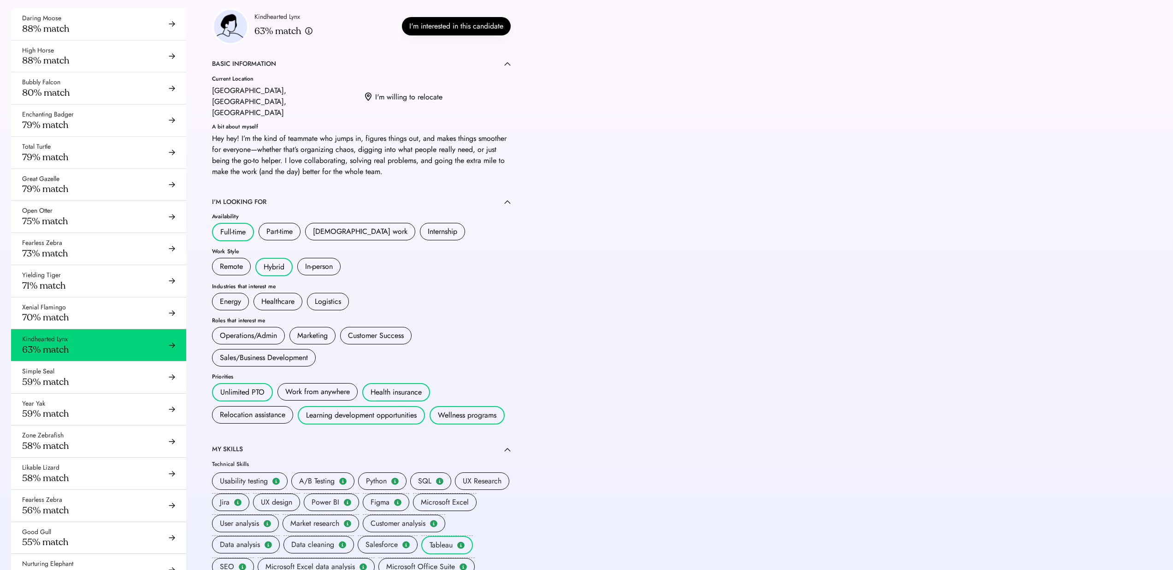
scroll to position [184, 0]
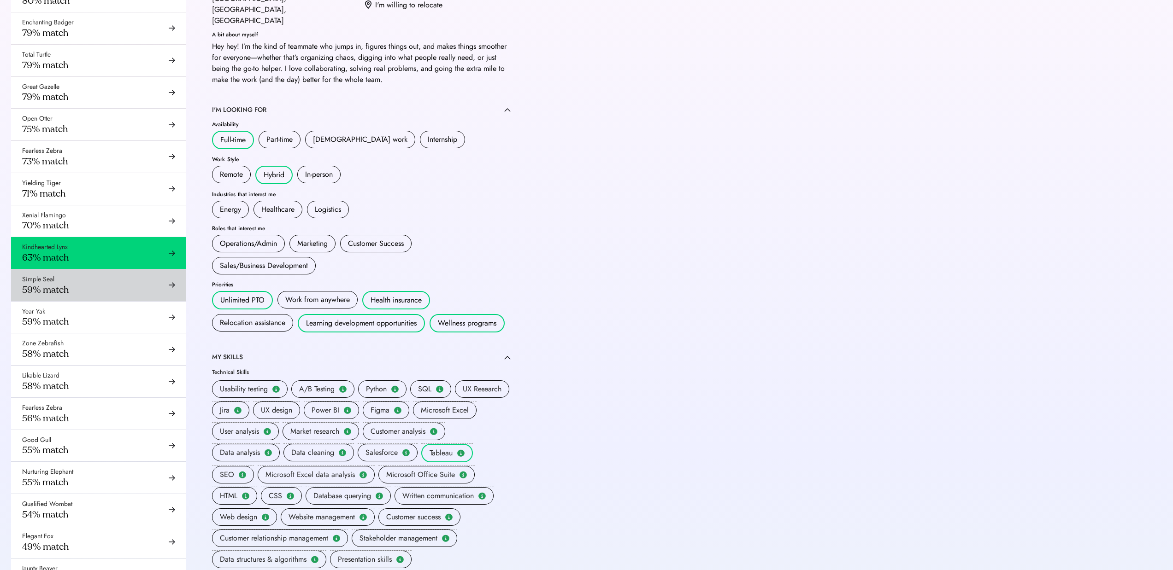
click at [102, 287] on div "Simple Seal 59% match" at bounding box center [98, 286] width 175 height 32
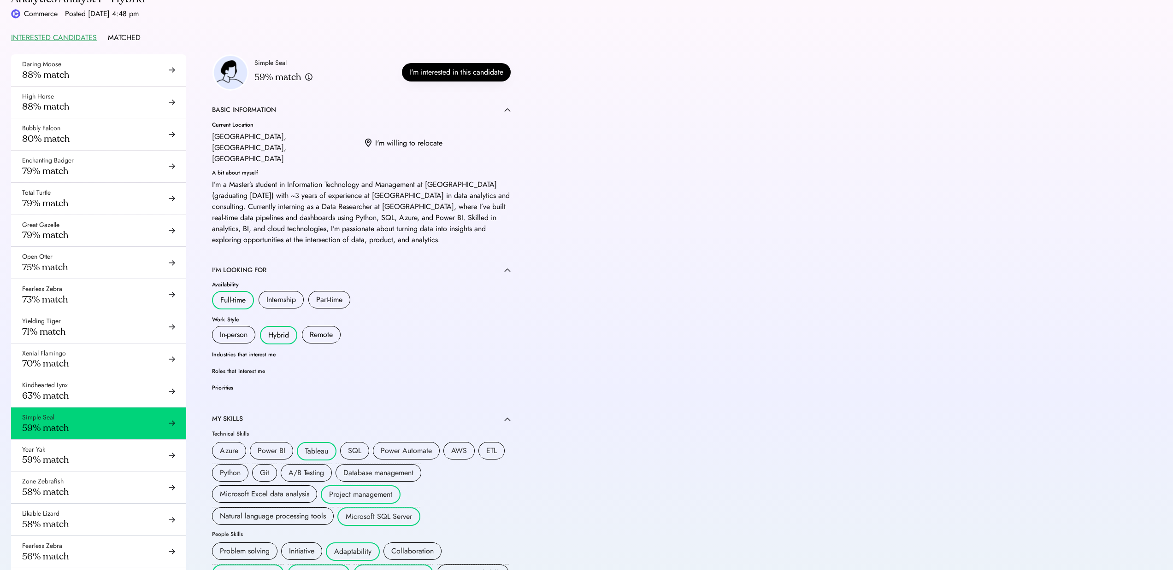
scroll to position [184, 0]
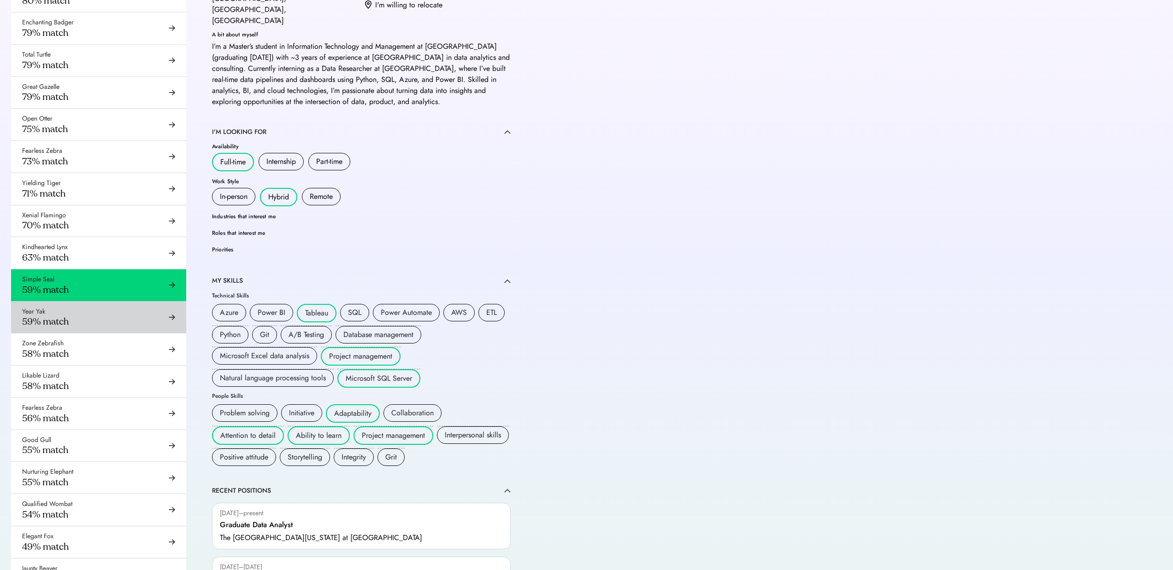
click at [114, 318] on div "Year Yak 59% match" at bounding box center [98, 318] width 175 height 32
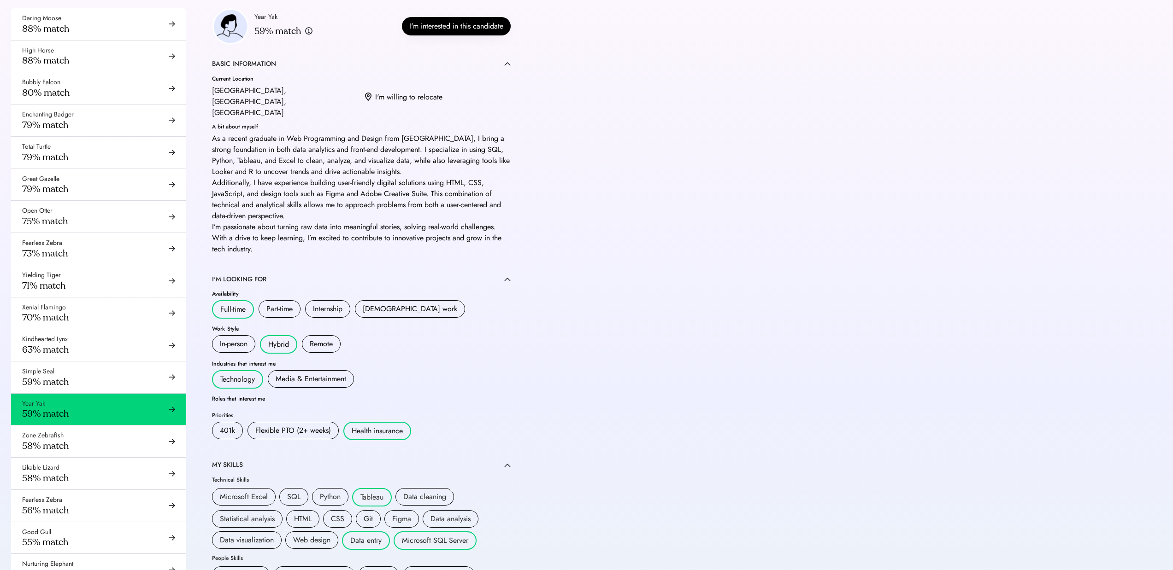
scroll to position [184, 0]
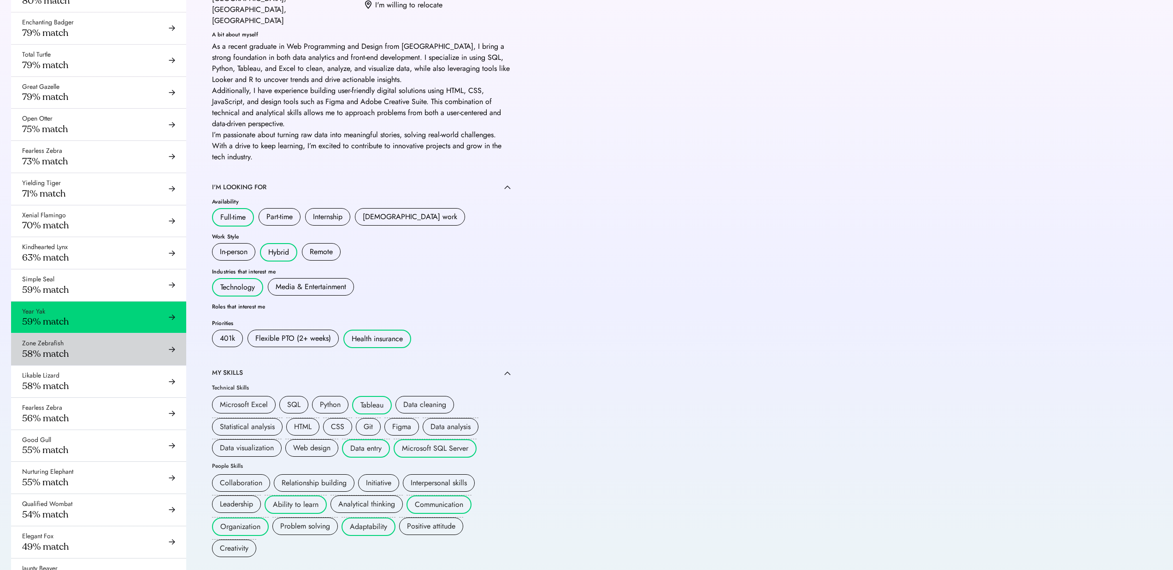
click at [116, 346] on div "Zone Zebrafish 58% match" at bounding box center [98, 350] width 175 height 32
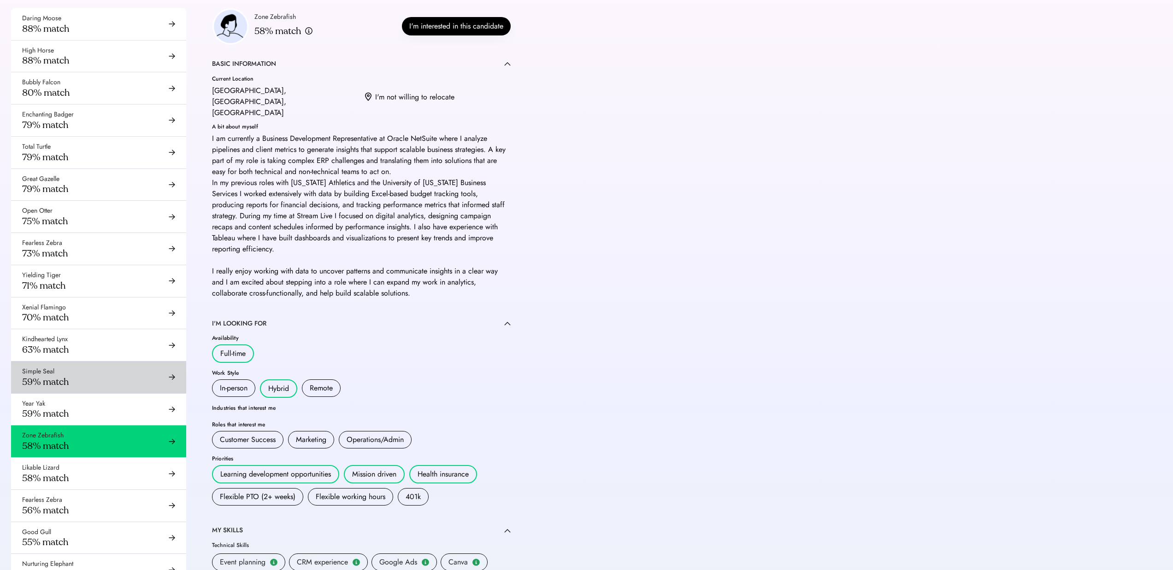
scroll to position [184, 0]
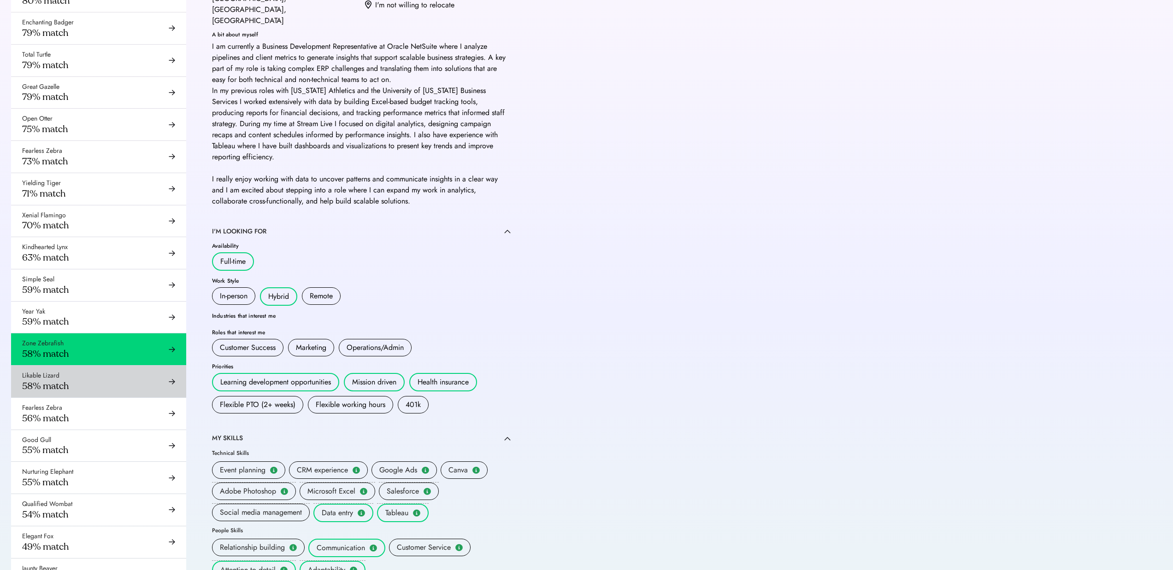
click at [141, 379] on div "Likable Lizard 58% match" at bounding box center [98, 382] width 175 height 32
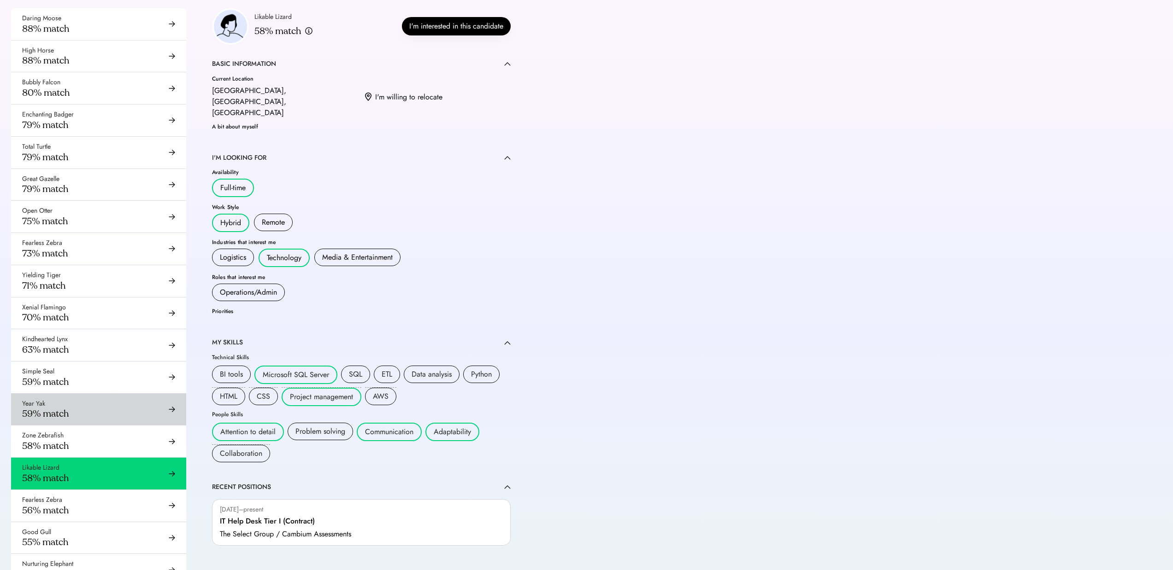
scroll to position [184, 0]
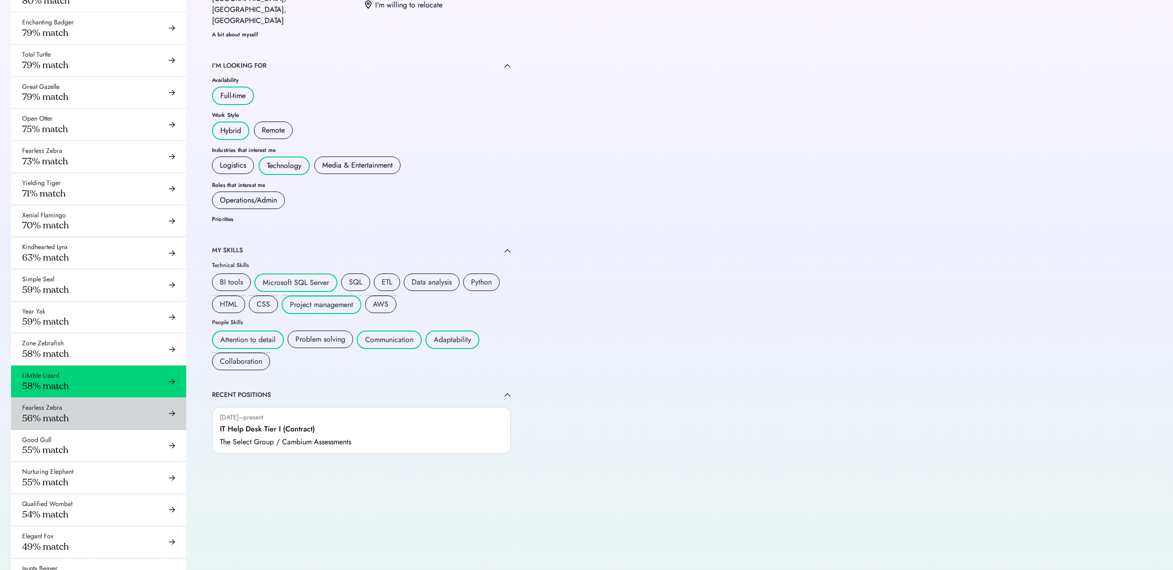
click at [92, 413] on div "Fearless Zebra 56% match" at bounding box center [98, 414] width 175 height 32
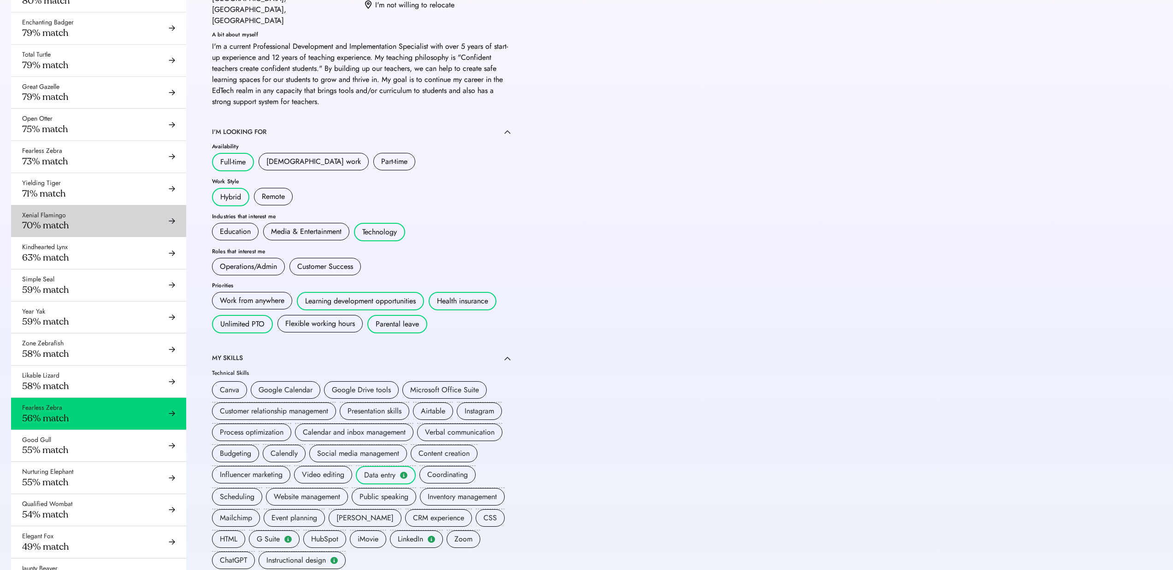
scroll to position [276, 0]
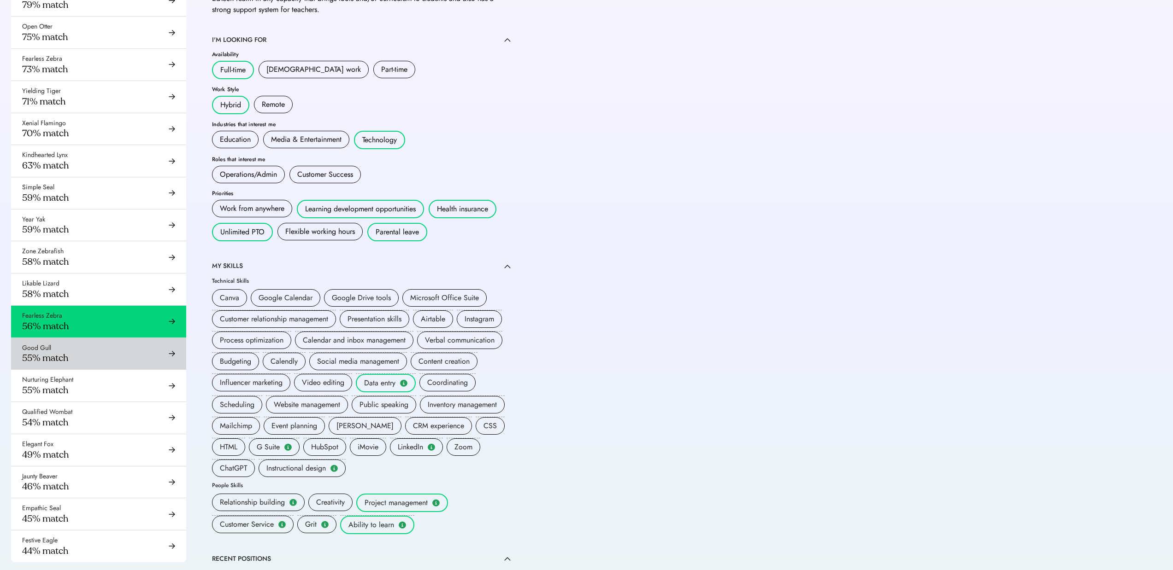
click at [101, 364] on div "Good Gull 55% match" at bounding box center [98, 354] width 175 height 32
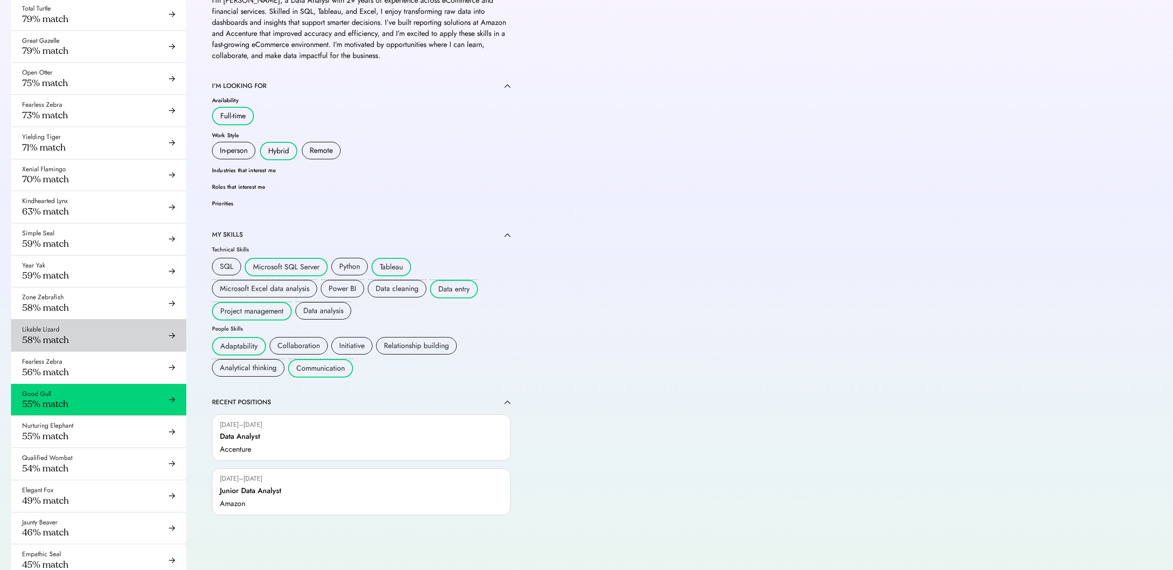
scroll to position [280, 0]
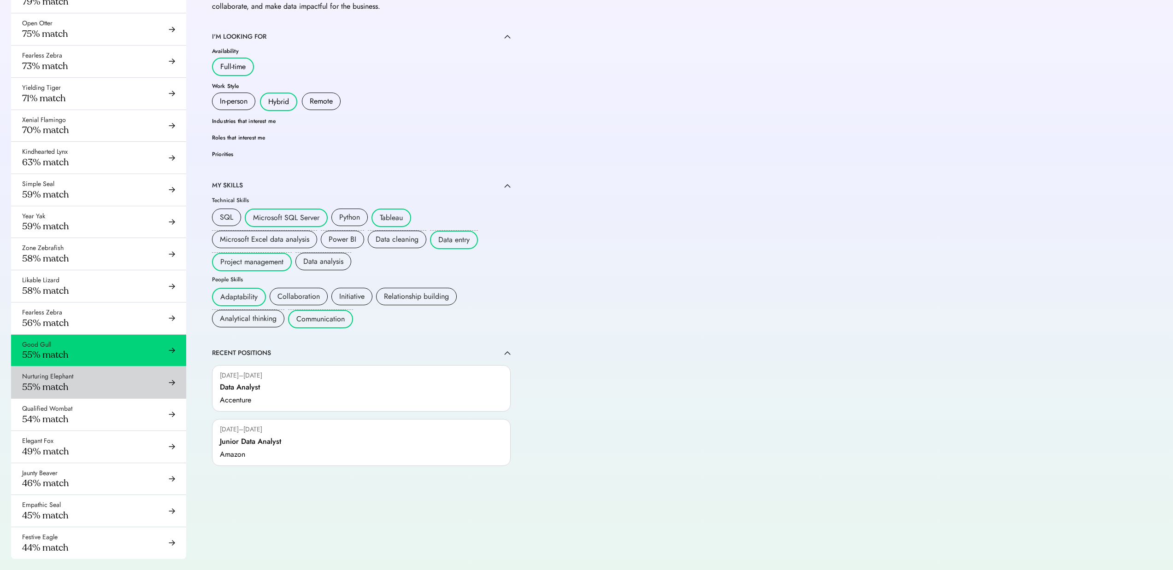
click at [109, 378] on div "Nurturing Elephant 55% match" at bounding box center [98, 383] width 175 height 32
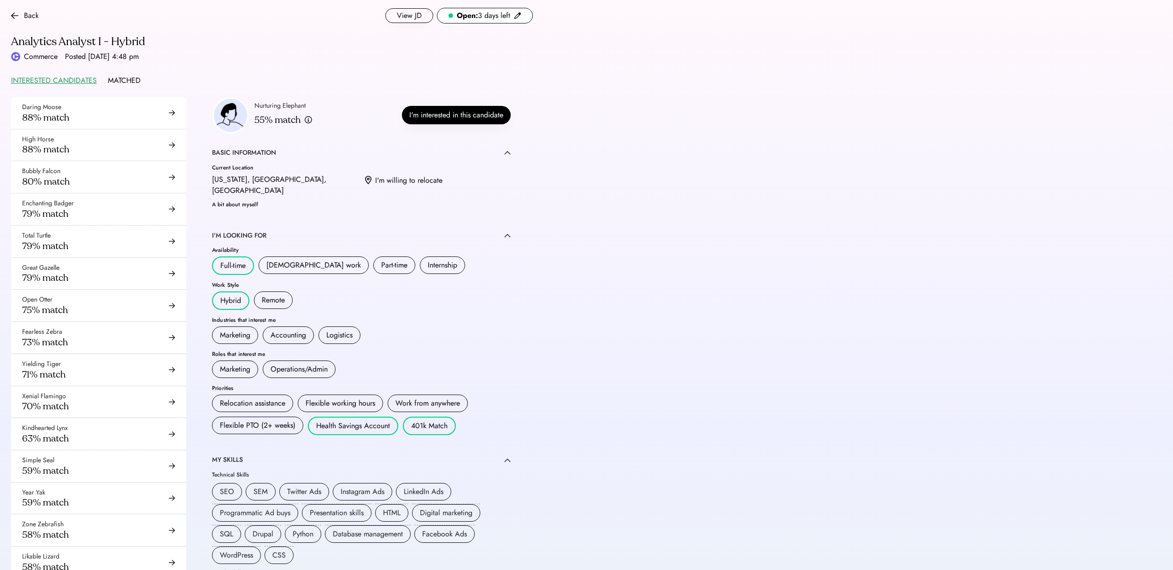
scroll to position [280, 0]
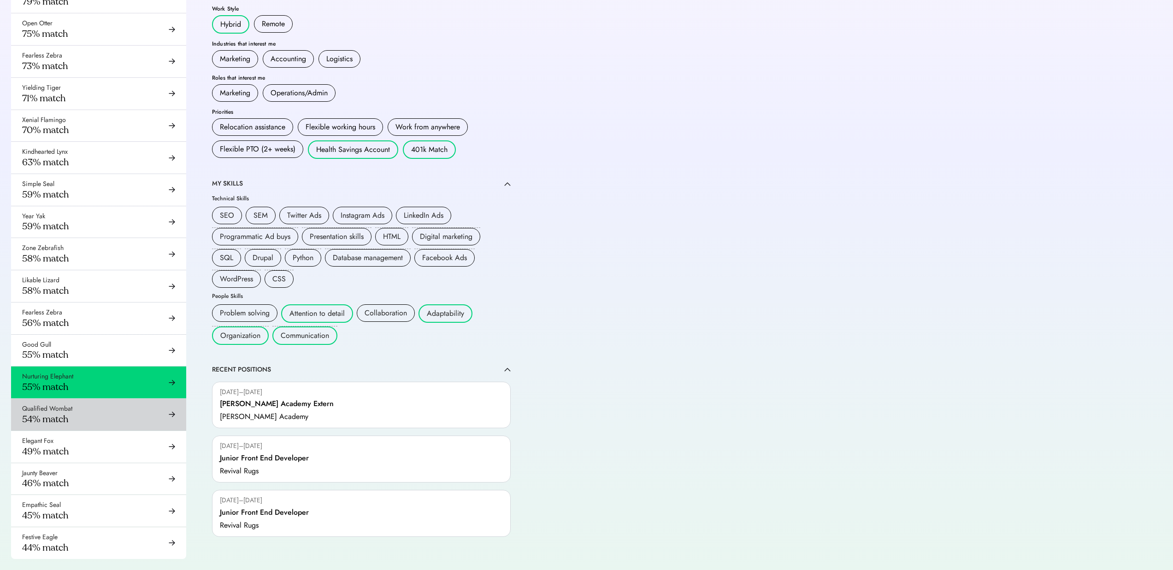
click at [101, 414] on div "Qualified Wombat 54% match" at bounding box center [98, 415] width 175 height 32
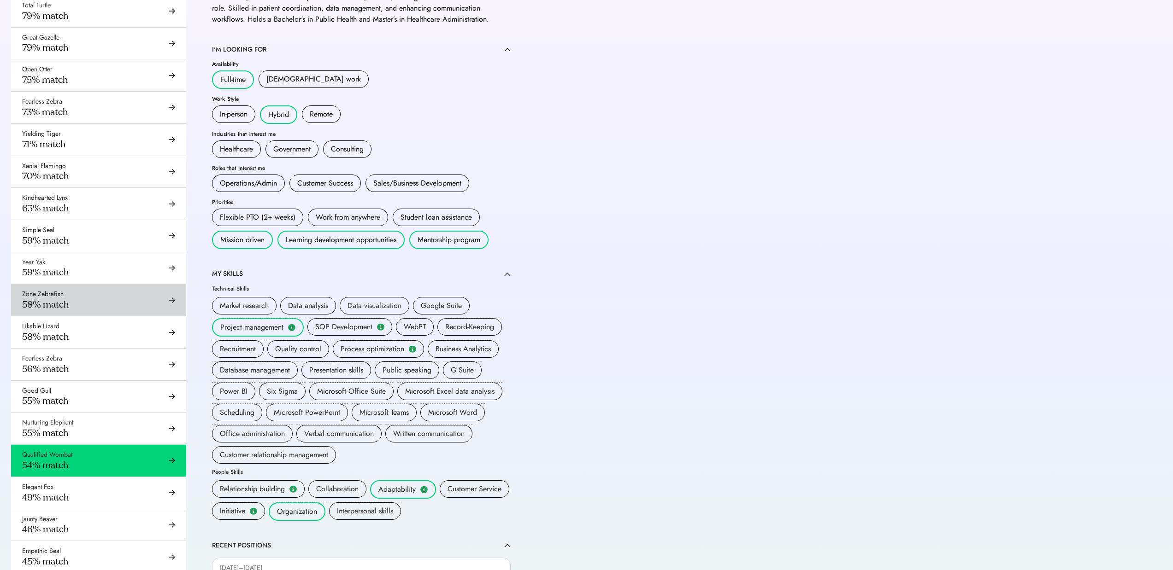
scroll to position [326, 0]
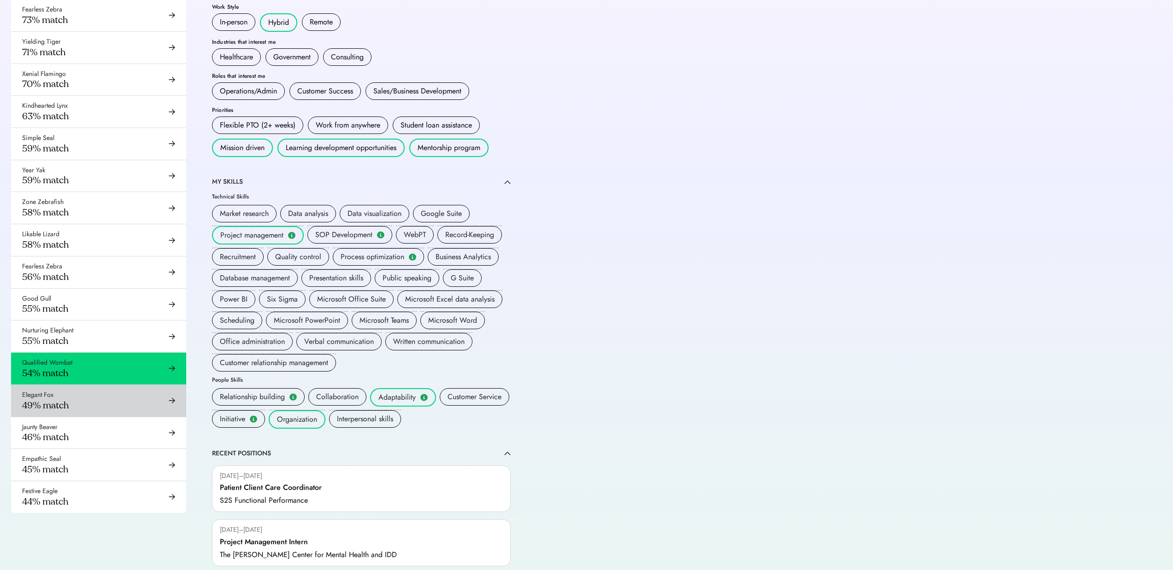
click at [80, 400] on div "Elegant Fox 49% match" at bounding box center [98, 401] width 175 height 32
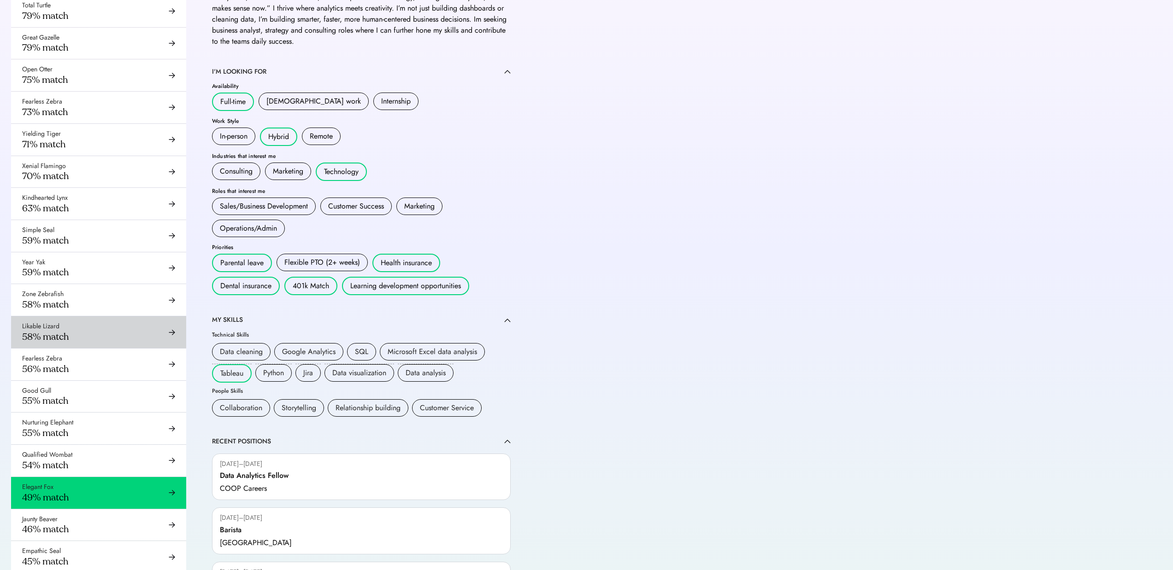
scroll to position [280, 0]
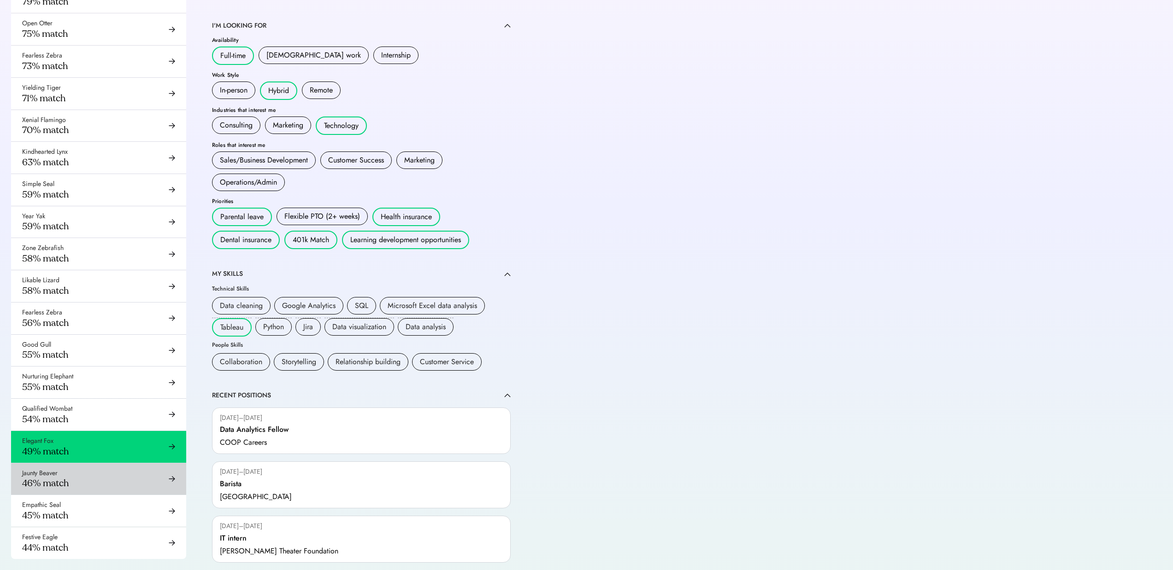
click at [97, 487] on div "Jaunty Beaver 46% match" at bounding box center [98, 480] width 175 height 32
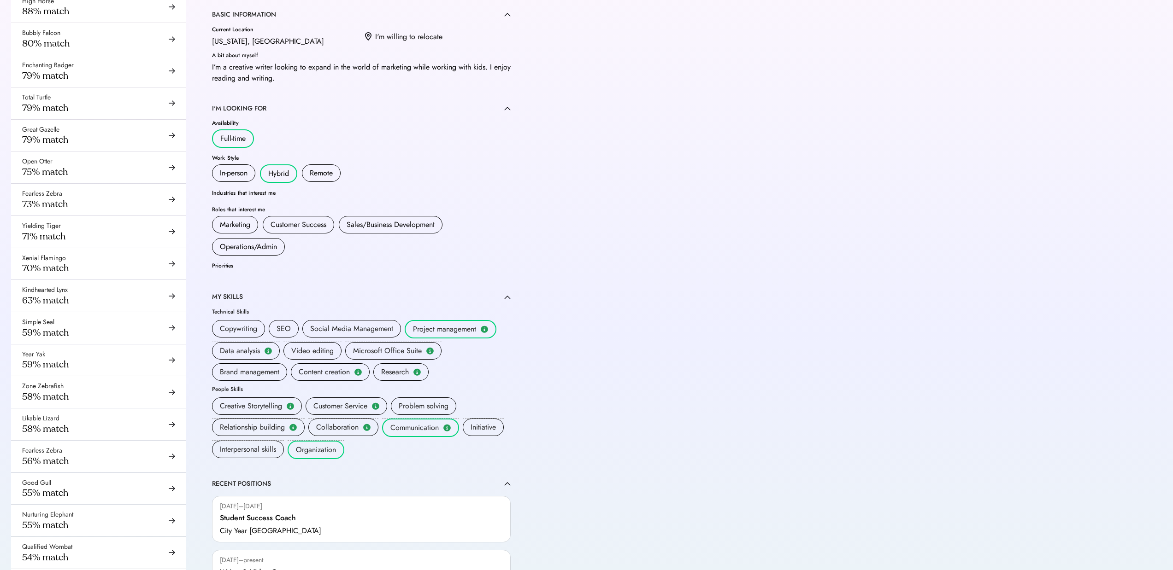
scroll to position [95, 0]
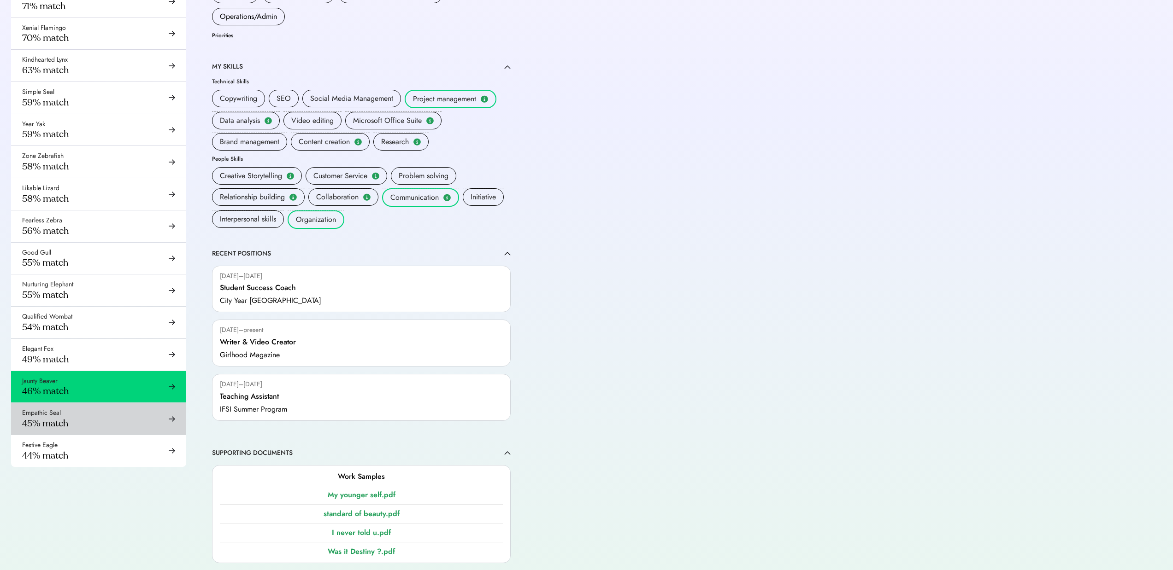
click at [86, 418] on div "Empathic Seal 45% match" at bounding box center [98, 419] width 175 height 32
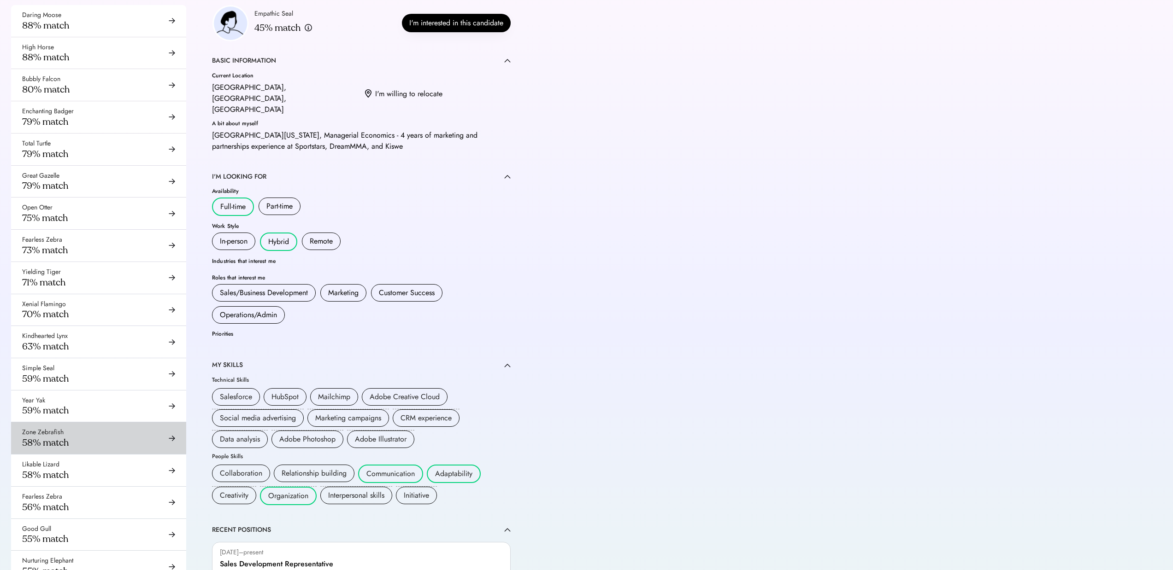
scroll to position [280, 0]
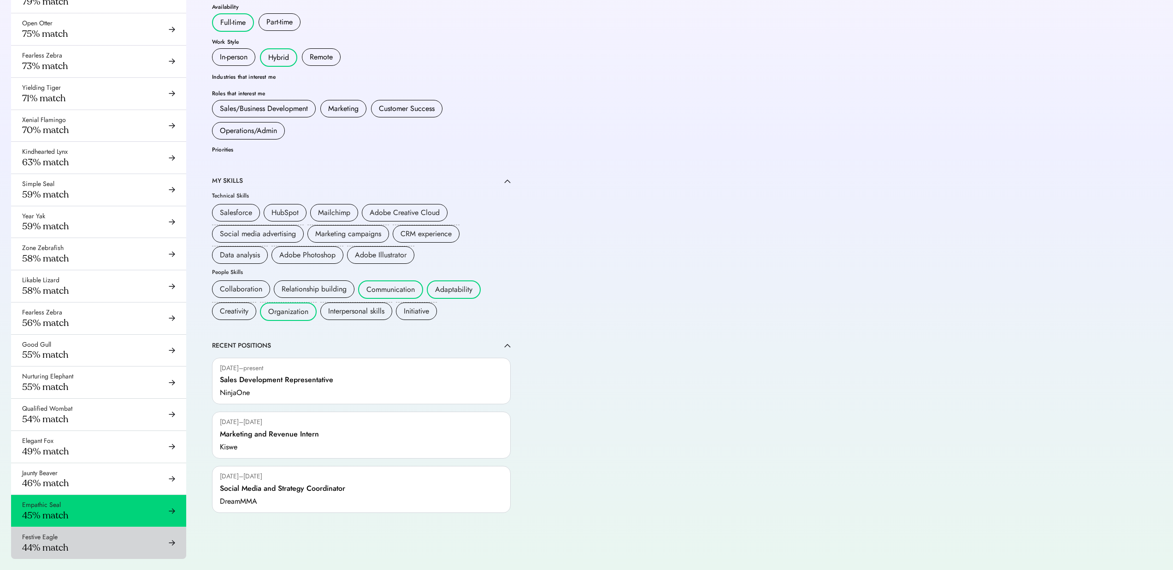
click at [92, 543] on div "Festive Eagle 44% match" at bounding box center [98, 544] width 175 height 32
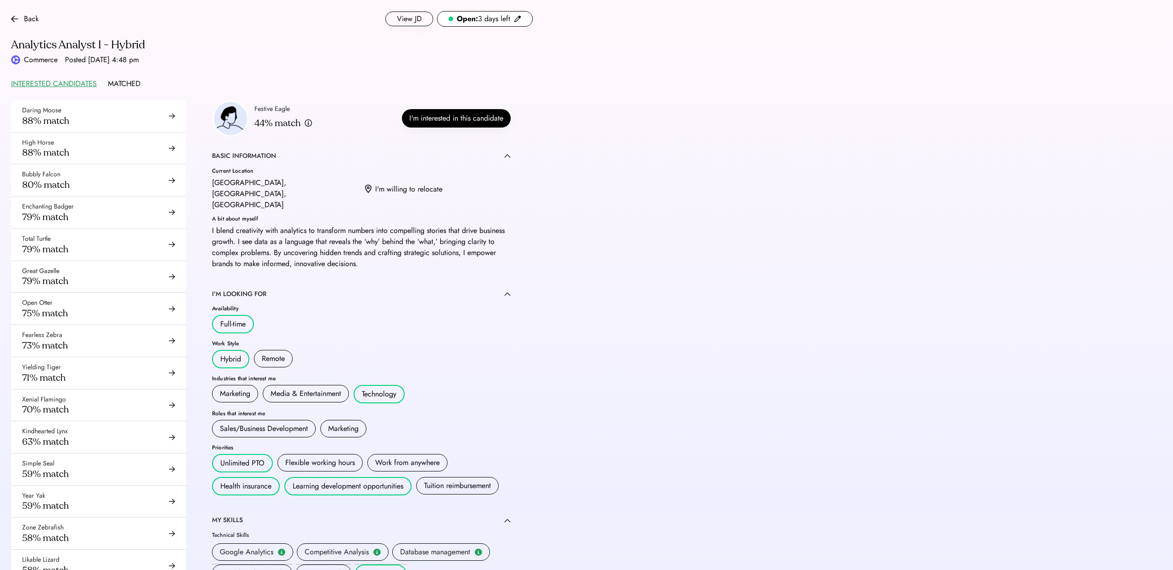
click at [126, 81] on div "MATCHED" at bounding box center [124, 83] width 33 height 11
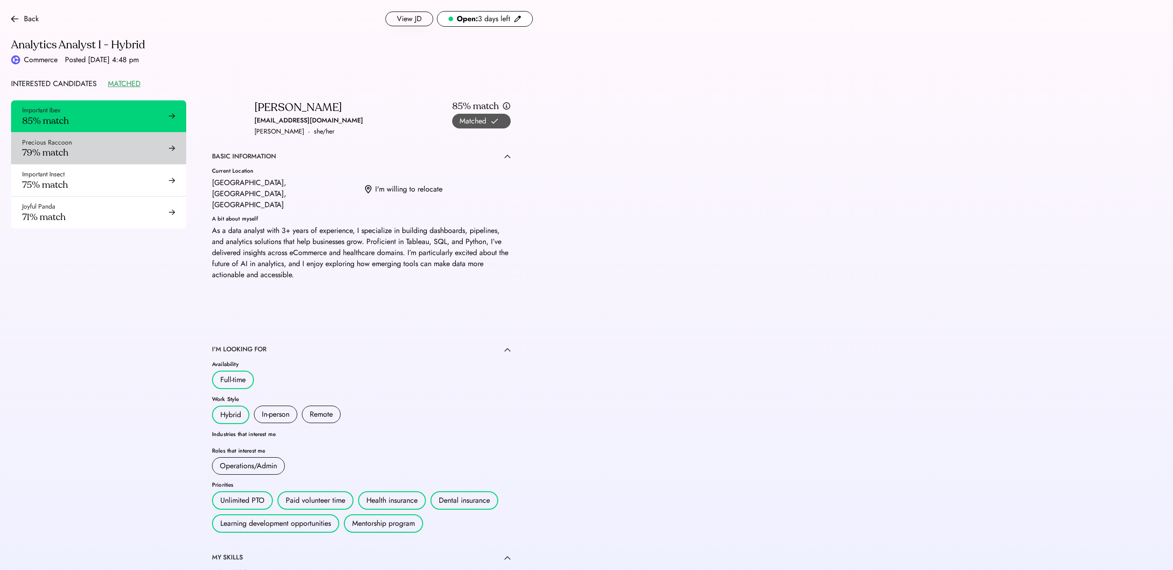
click at [129, 157] on div "Precious Raccoon 79% match" at bounding box center [98, 149] width 175 height 32
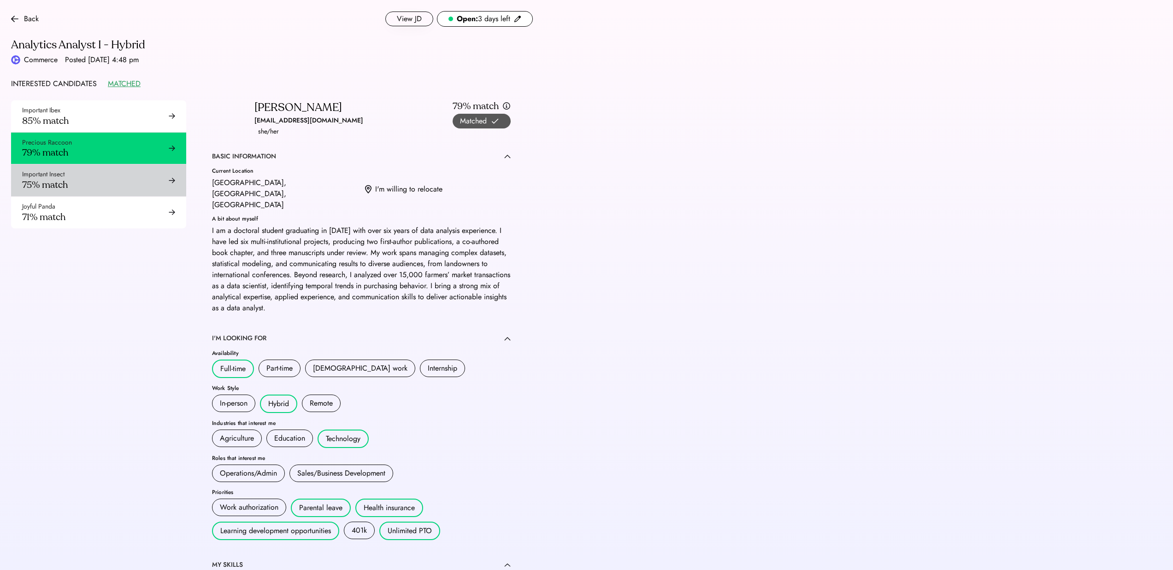
click at [60, 176] on div "Important Insect" at bounding box center [43, 174] width 42 height 9
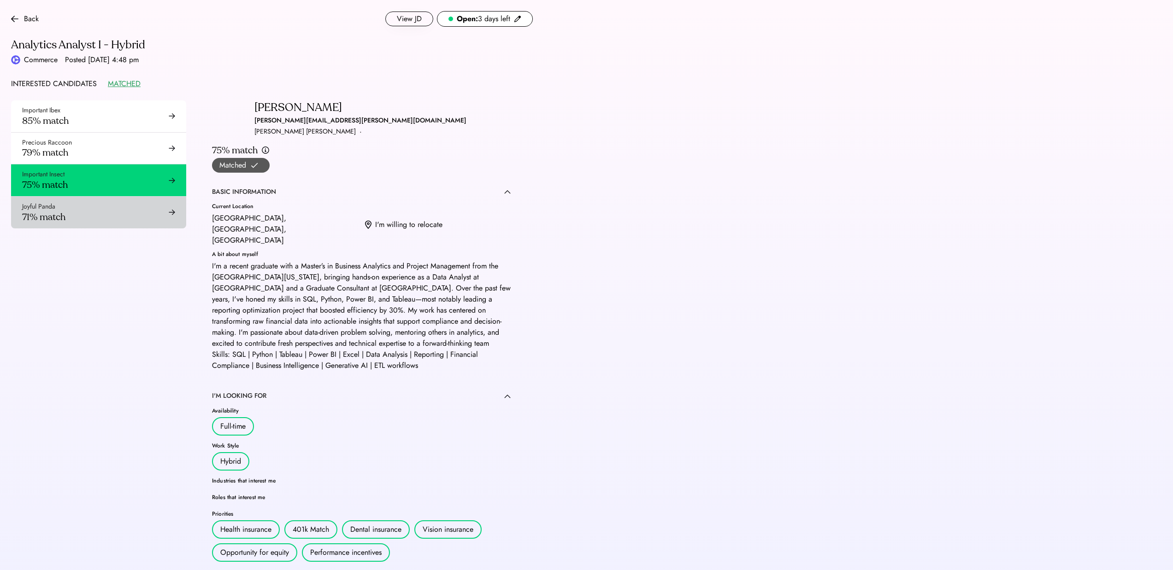
click at [85, 223] on div "Joyful Panda 71% match" at bounding box center [98, 213] width 175 height 32
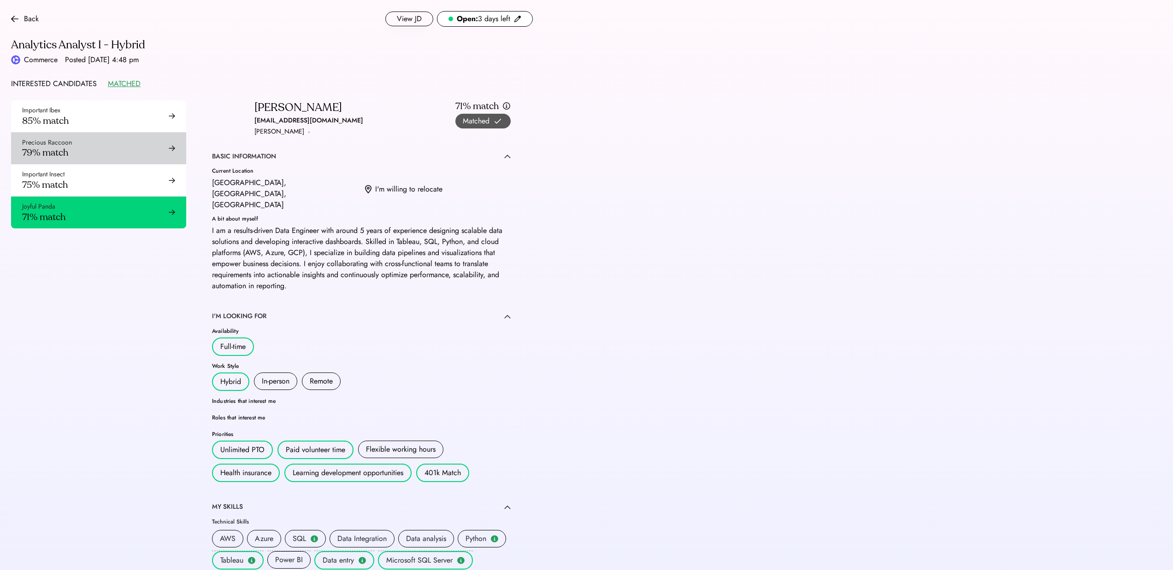
click at [99, 123] on div "Important Ibex 85% match" at bounding box center [98, 116] width 175 height 32
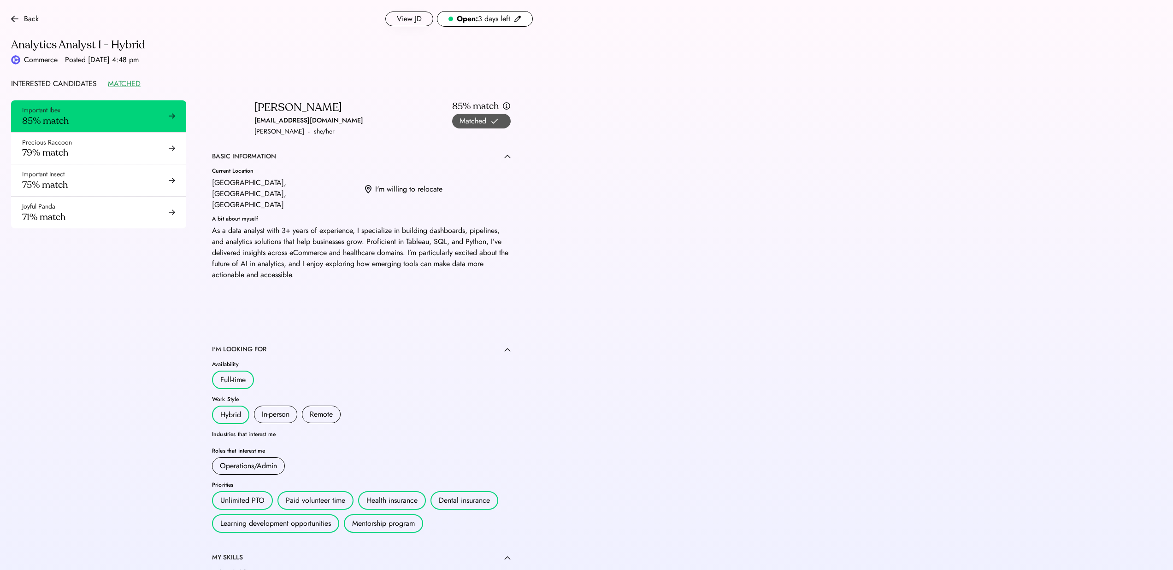
drag, startPoint x: 346, startPoint y: 106, endPoint x: 256, endPoint y: 105, distance: 90.3
click at [256, 105] on div "Ushaswi Kurmala ushaswikurmala@gmail.com Ushaswi Kurmala · she/her 85% match Ma…" at bounding box center [361, 118] width 299 height 37
copy div "Ushaswi Kurmala"
click at [120, 147] on div "Precious Raccoon 79% match" at bounding box center [98, 149] width 175 height 32
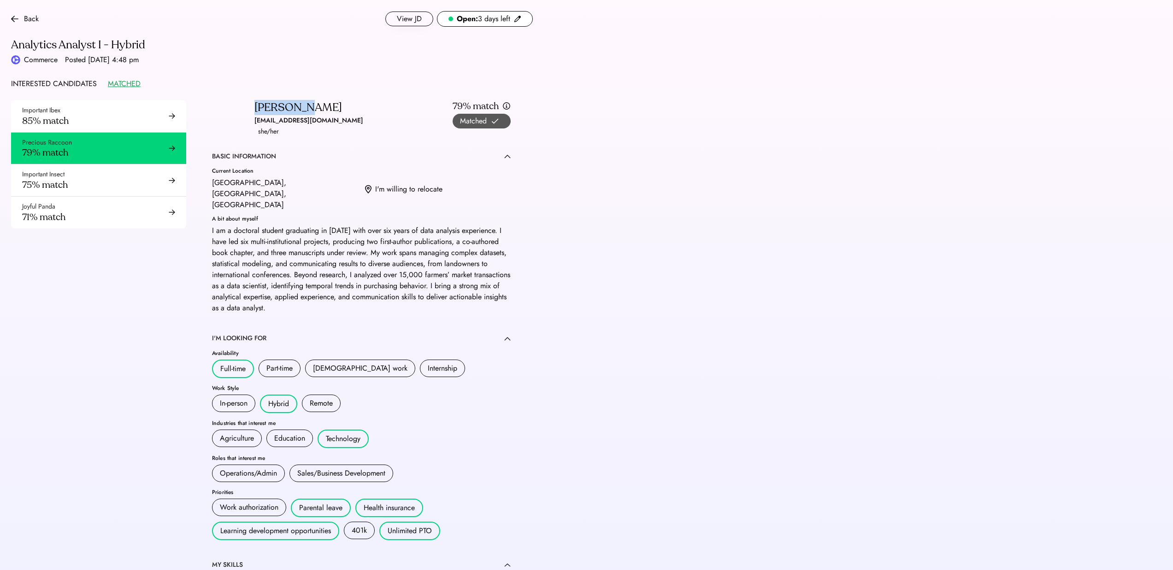
drag, startPoint x: 315, startPoint y: 107, endPoint x: 254, endPoint y: 104, distance: 60.9
click at [254, 104] on div "Moeka Ono moeka.ono6@gmail.com · she/her" at bounding box center [308, 118] width 109 height 37
copy div "Moeka Ono"
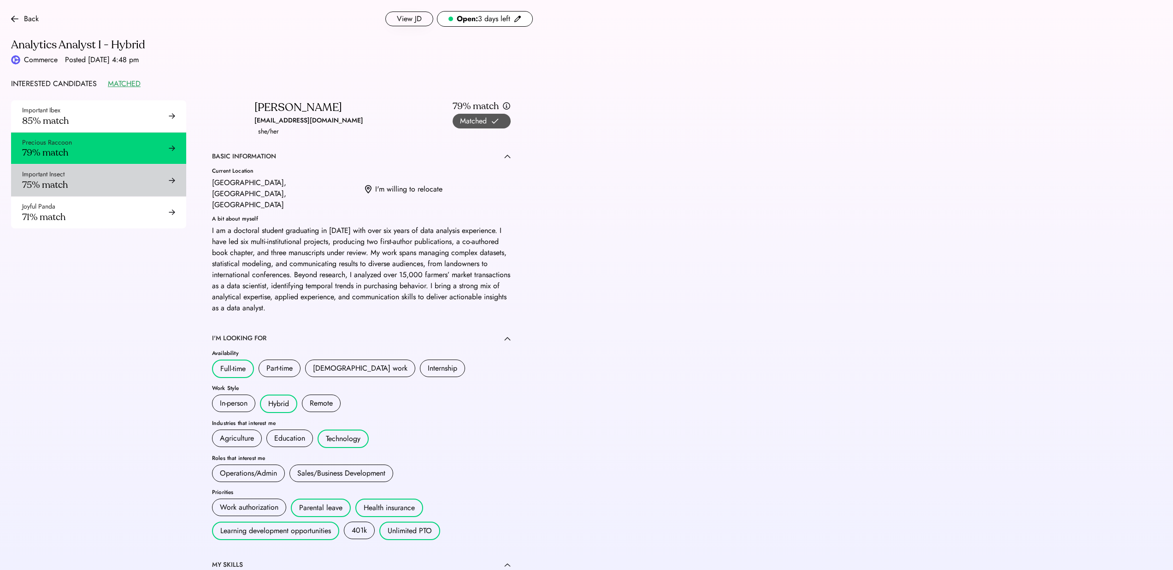
click at [108, 178] on div "Important Insect 75% match" at bounding box center [98, 180] width 175 height 32
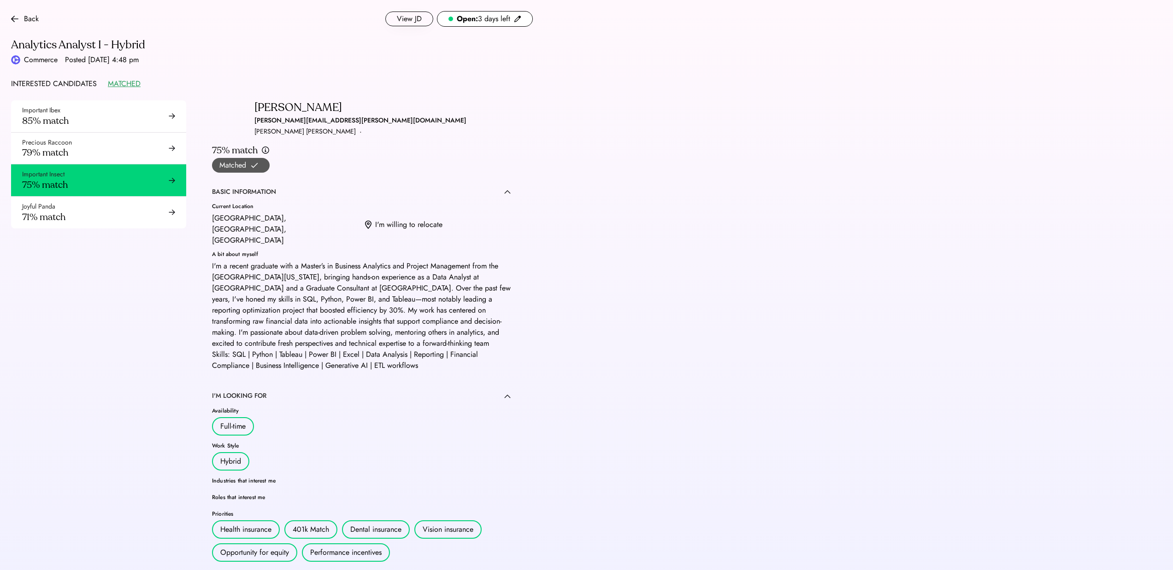
drag, startPoint x: 339, startPoint y: 104, endPoint x: 253, endPoint y: 103, distance: 85.2
click at [253, 103] on div "yashwanth anirudh yashwanth.anirudh@gmail.com yashwanth Anirudh anirudh · 75% m…" at bounding box center [361, 136] width 299 height 72
copy div "yashwanth anirudh"
click at [91, 225] on div "Joyful Panda 71% match" at bounding box center [98, 213] width 175 height 32
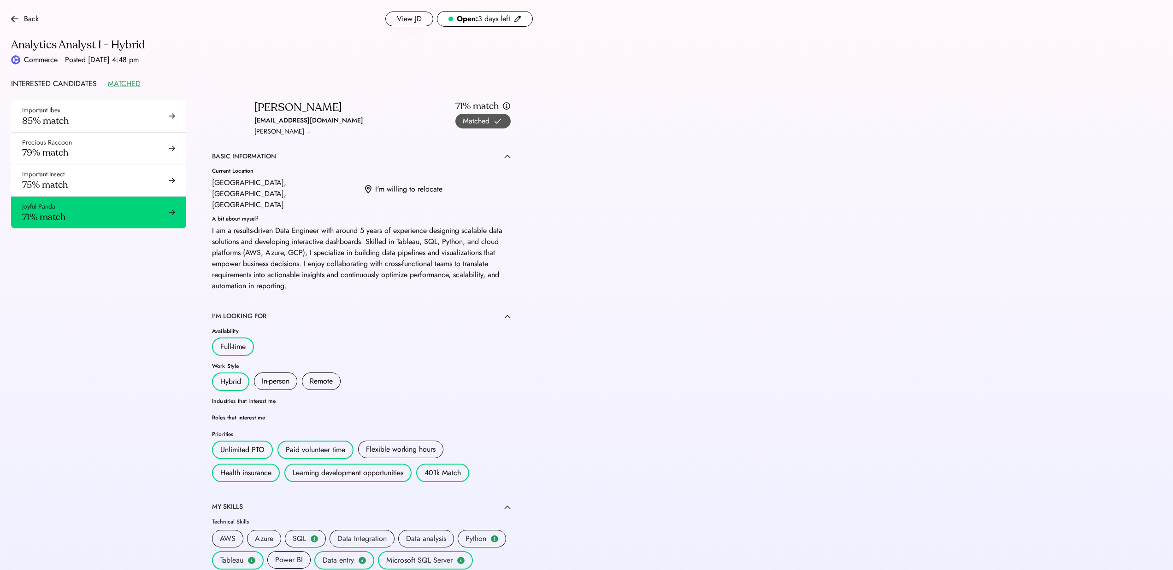
drag, startPoint x: 330, startPoint y: 108, endPoint x: 257, endPoint y: 106, distance: 73.3
click at [257, 106] on div "Ankitha Sajjan sajjanankitha439@gmail.com Ankitha ·" at bounding box center [308, 118] width 109 height 37
copy div "Ankitha Sajjan"
